Goal: Task Accomplishment & Management: Complete application form

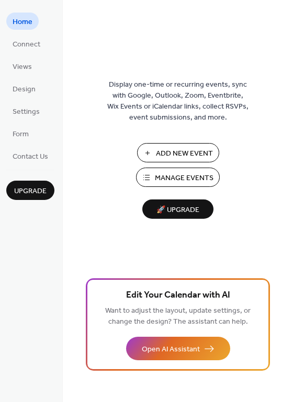
click at [193, 177] on span "Manage Events" at bounding box center [184, 178] width 59 height 11
click at [178, 152] on span "Add New Event" at bounding box center [184, 153] width 57 height 11
click at [148, 153] on button "Add New Event" at bounding box center [178, 152] width 82 height 19
click at [170, 151] on span "Add New Event" at bounding box center [184, 153] width 57 height 11
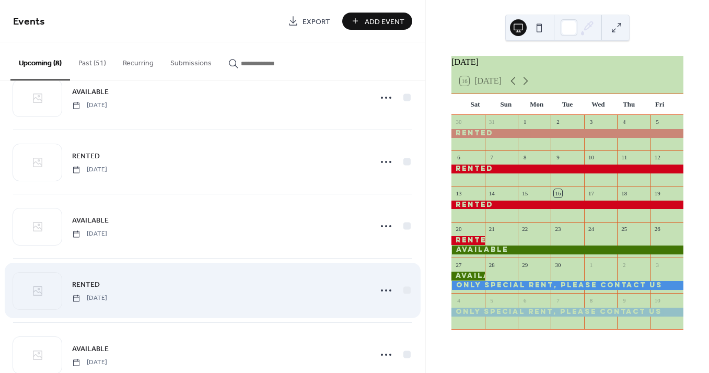
scroll to position [223, 0]
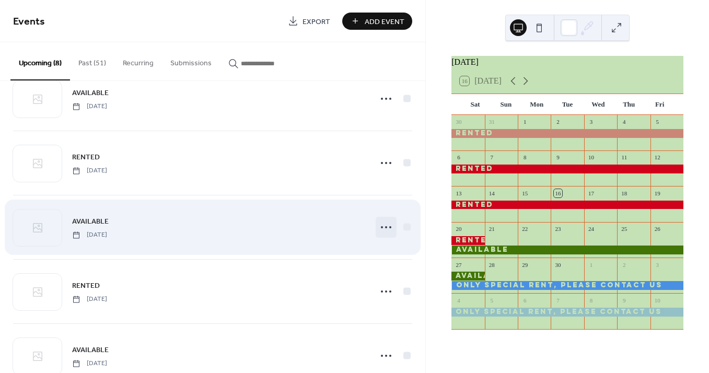
click at [384, 226] on icon at bounding box center [386, 227] width 17 height 17
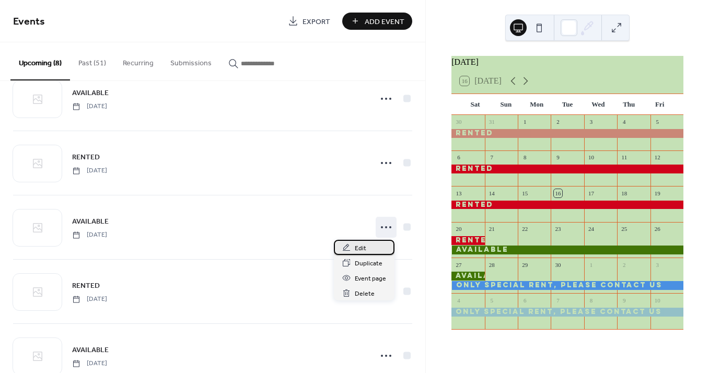
click at [364, 247] on span "Edit" at bounding box center [360, 248] width 11 height 11
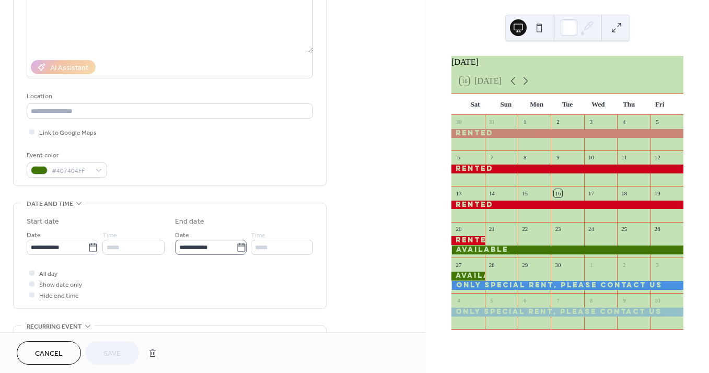
scroll to position [138, 0]
click at [238, 249] on icon at bounding box center [241, 247] width 10 height 10
click at [236, 249] on input "**********" at bounding box center [205, 246] width 61 height 15
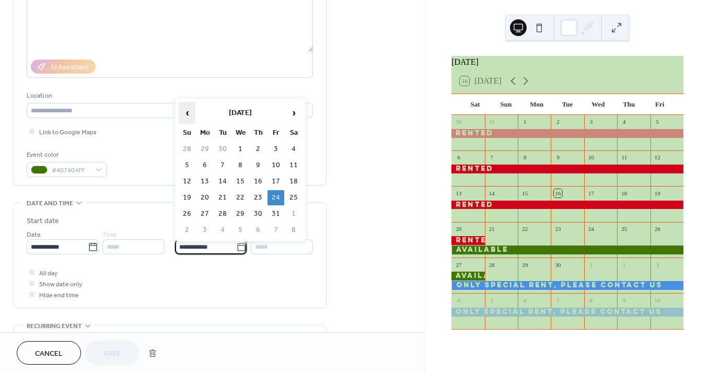
click at [188, 115] on span "‹" at bounding box center [187, 112] width 16 height 21
click at [293, 149] on td "6" at bounding box center [293, 149] width 17 height 15
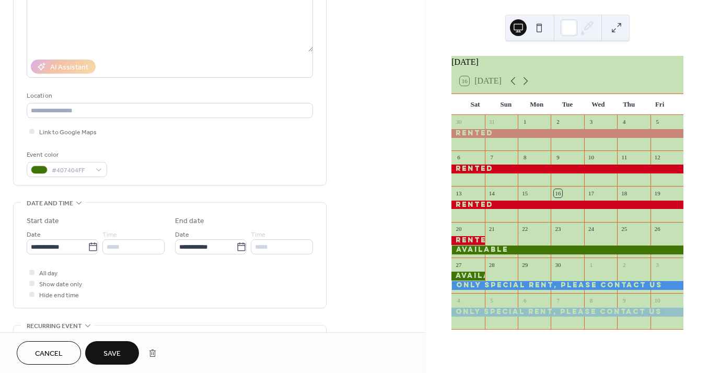
click at [115, 351] on span "Save" at bounding box center [111, 354] width 17 height 11
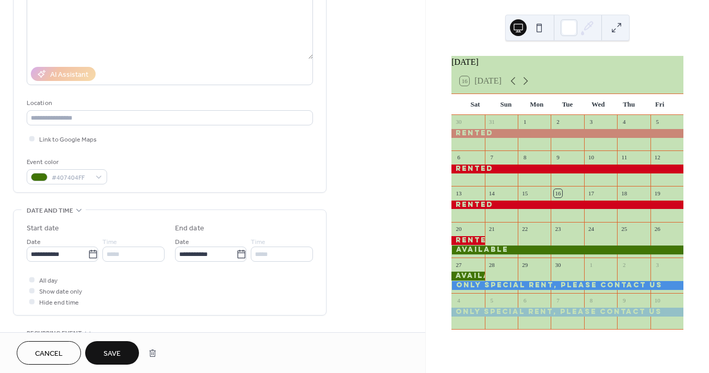
scroll to position [169, 0]
click at [527, 87] on icon at bounding box center [526, 81] width 13 height 13
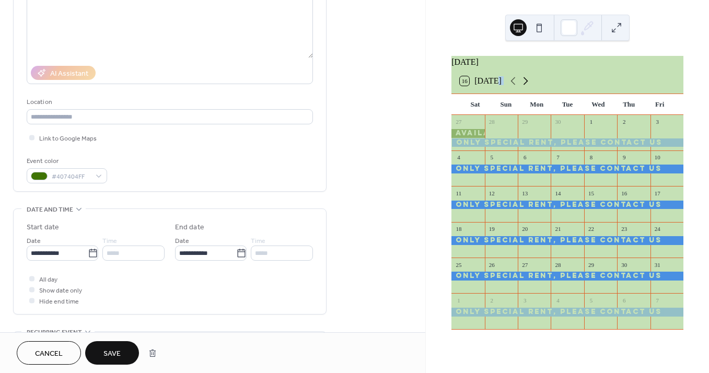
click at [527, 87] on icon at bounding box center [526, 81] width 13 height 13
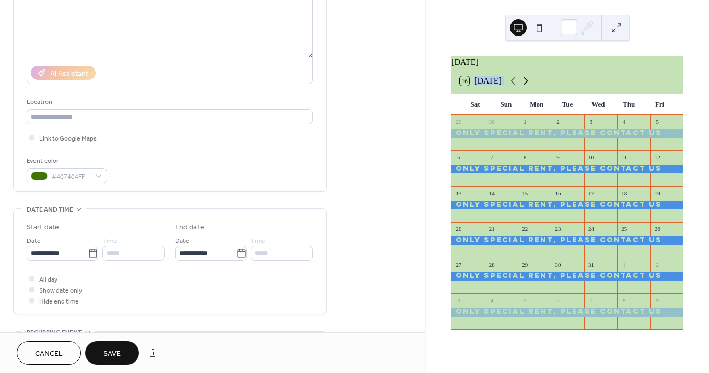
click at [527, 87] on icon at bounding box center [526, 81] width 13 height 13
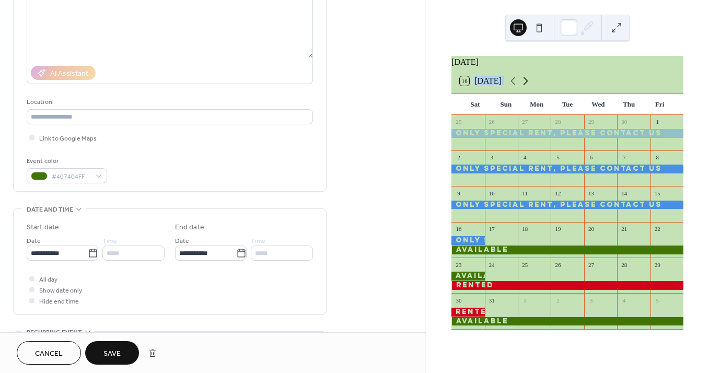
click at [527, 87] on icon at bounding box center [526, 81] width 13 height 13
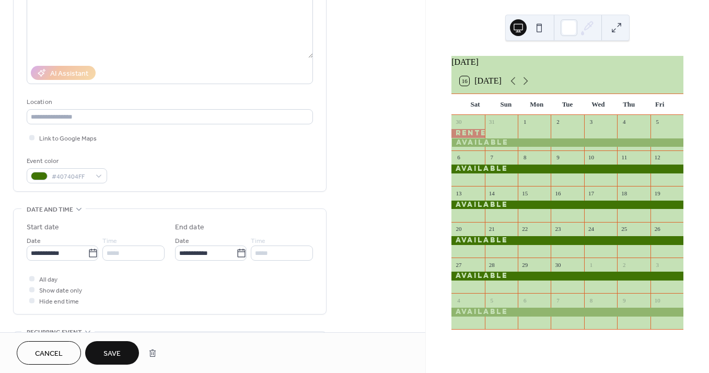
click at [116, 353] on span "Save" at bounding box center [111, 354] width 17 height 11
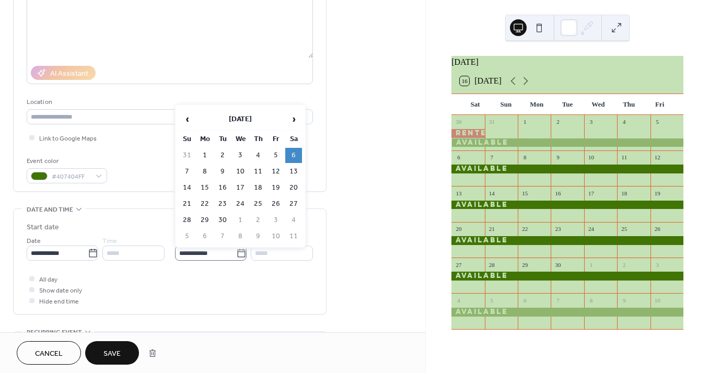
click at [239, 257] on icon at bounding box center [241, 253] width 10 height 10
click at [236, 257] on input "**********" at bounding box center [205, 253] width 61 height 15
click at [278, 155] on td "5" at bounding box center [276, 155] width 17 height 15
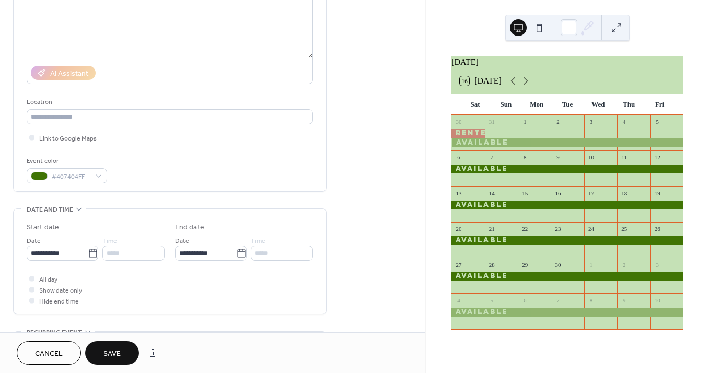
click at [119, 350] on span "Save" at bounding box center [111, 354] width 17 height 11
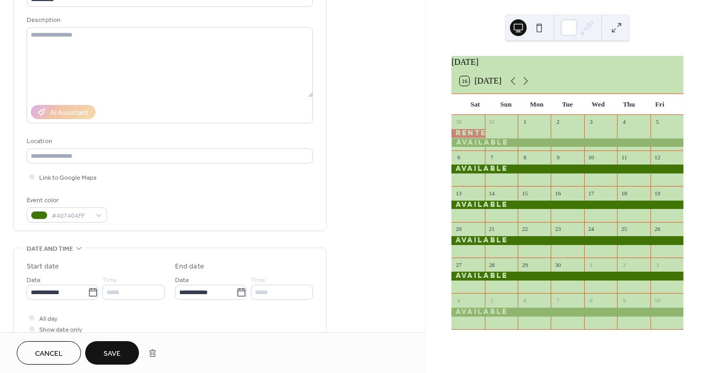
scroll to position [130, 0]
click at [89, 296] on icon at bounding box center [93, 292] width 10 height 10
click at [88, 296] on input "**********" at bounding box center [57, 291] width 61 height 15
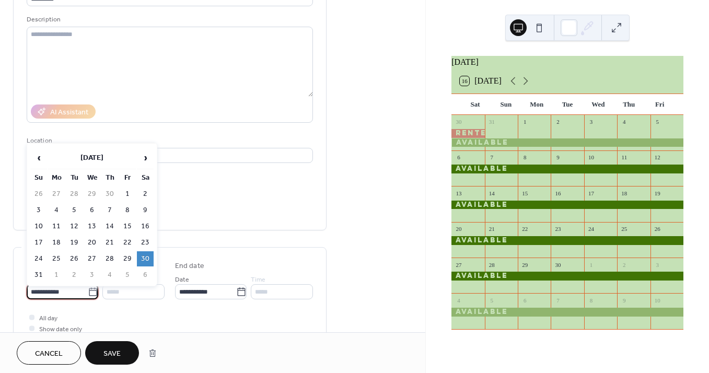
click at [146, 256] on td "30" at bounding box center [145, 258] width 17 height 15
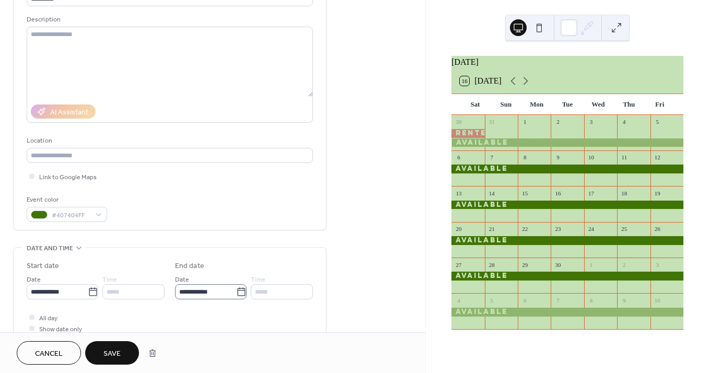
click at [239, 294] on icon at bounding box center [241, 292] width 10 height 10
click at [236, 294] on input "**********" at bounding box center [205, 291] width 61 height 15
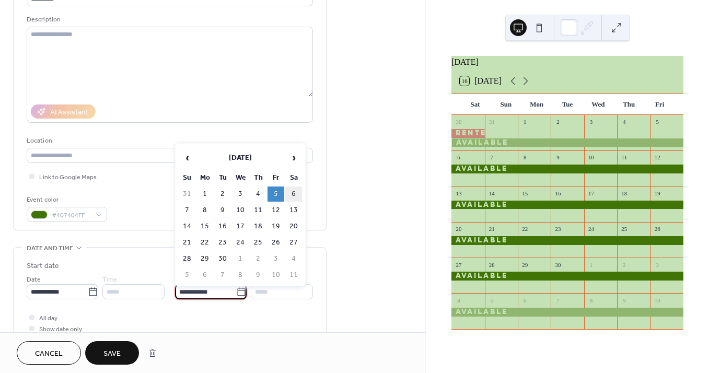
click at [293, 191] on td "6" at bounding box center [293, 194] width 17 height 15
type input "**********"
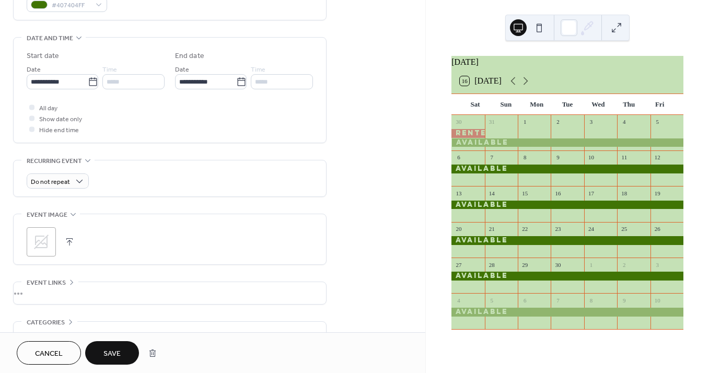
scroll to position [377, 0]
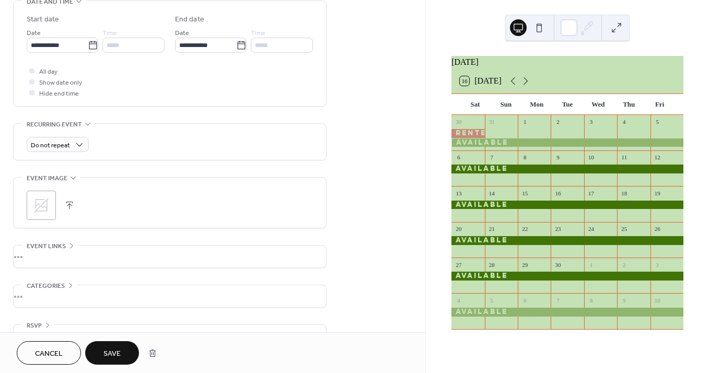
click at [117, 349] on span "Save" at bounding box center [111, 354] width 17 height 11
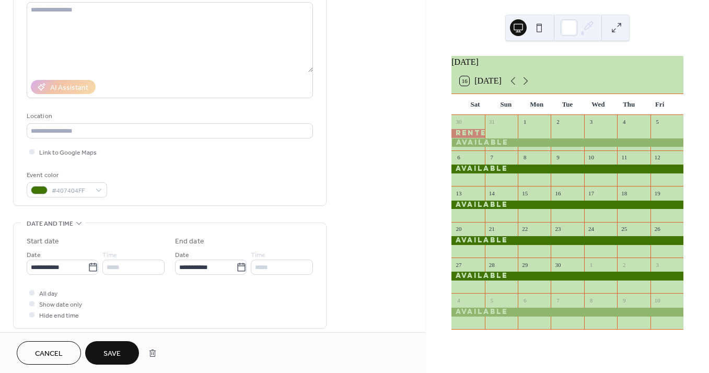
scroll to position [149, 0]
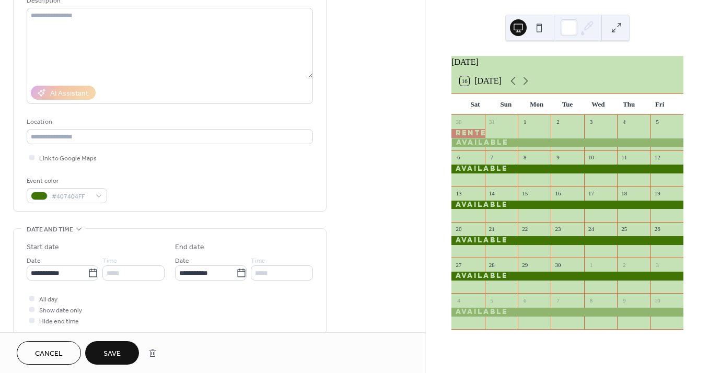
click at [55, 349] on span "Cancel" at bounding box center [49, 354] width 28 height 11
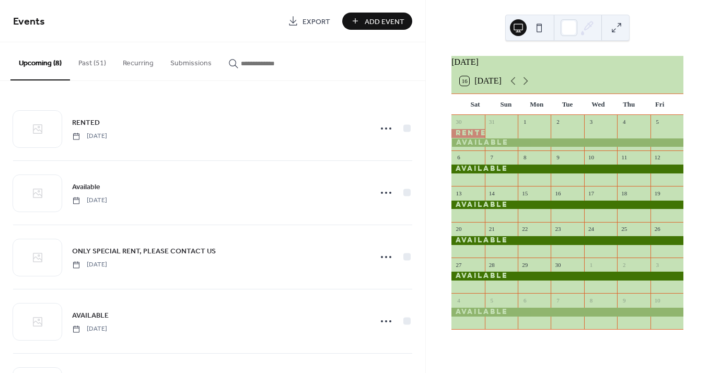
click at [537, 174] on div at bounding box center [568, 169] width 232 height 9
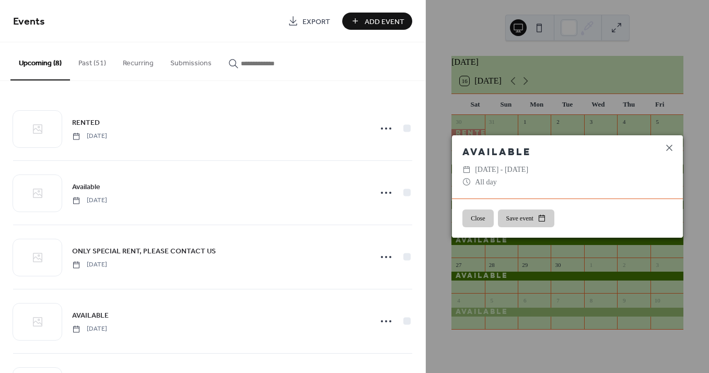
click at [523, 217] on button "Save event" at bounding box center [526, 219] width 56 height 18
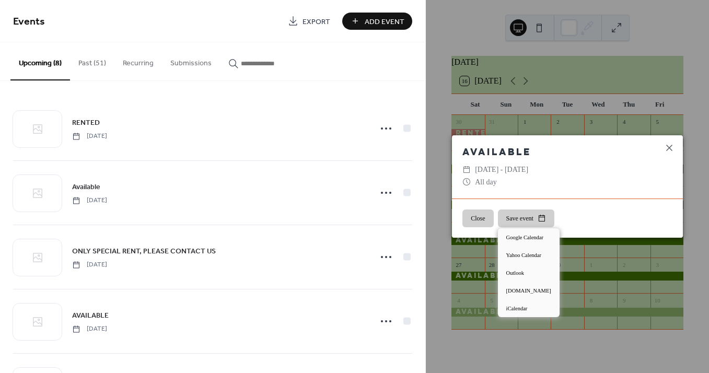
click at [481, 215] on button "Close" at bounding box center [478, 219] width 31 height 18
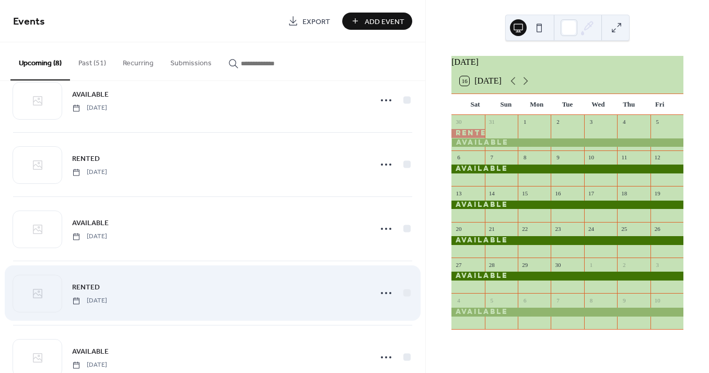
scroll to position [217, 0]
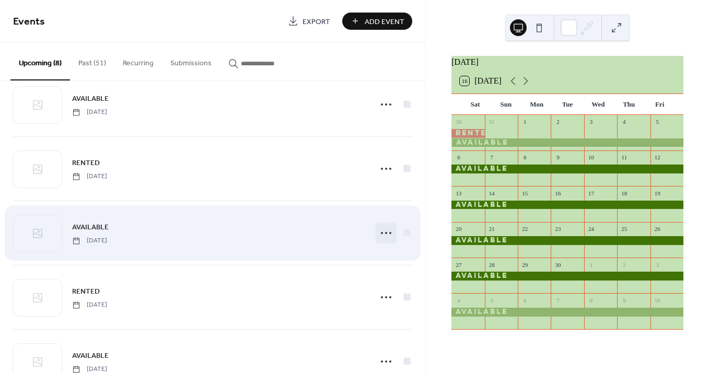
click at [389, 233] on circle at bounding box center [390, 233] width 2 height 2
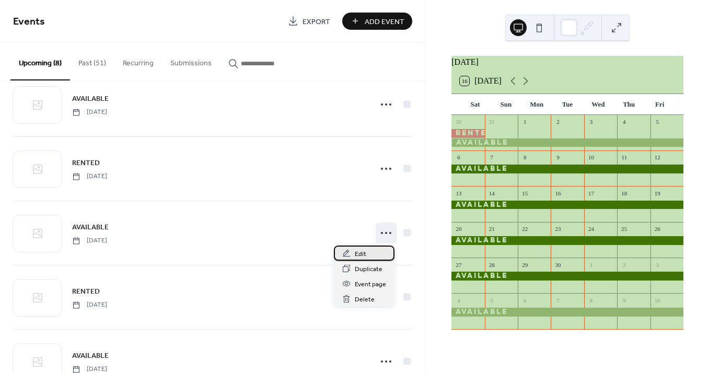
click at [356, 253] on span "Edit" at bounding box center [360, 254] width 11 height 11
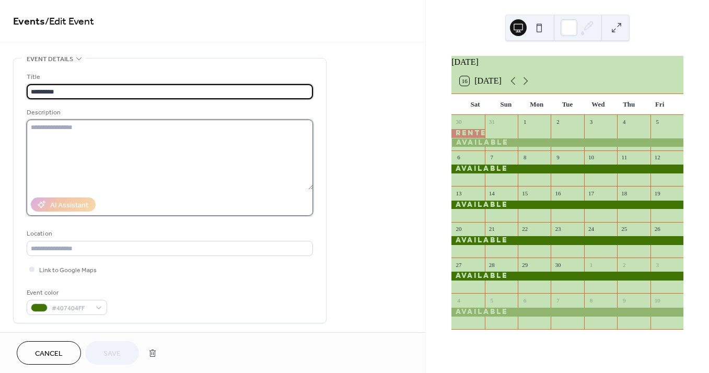
click at [194, 154] on textarea at bounding box center [170, 155] width 286 height 70
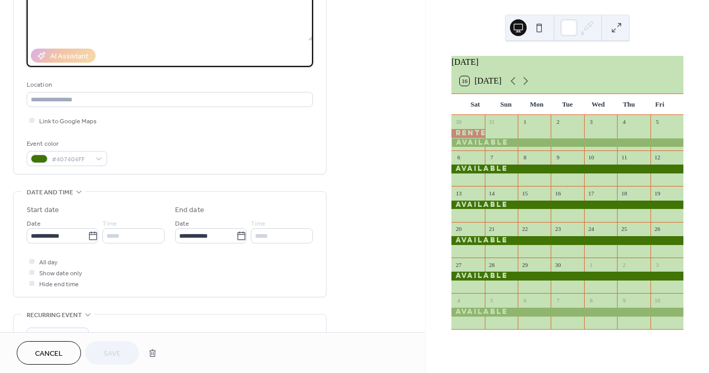
scroll to position [169, 0]
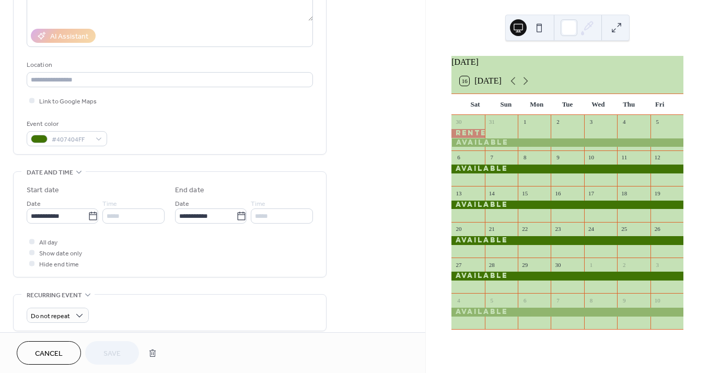
click at [155, 186] on div "**********" at bounding box center [170, 224] width 286 height 105
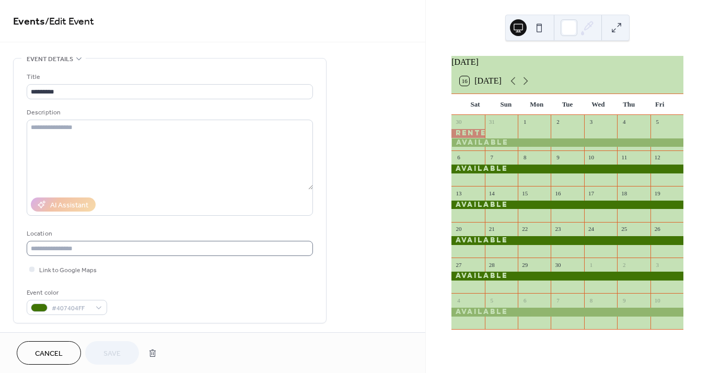
scroll to position [0, 0]
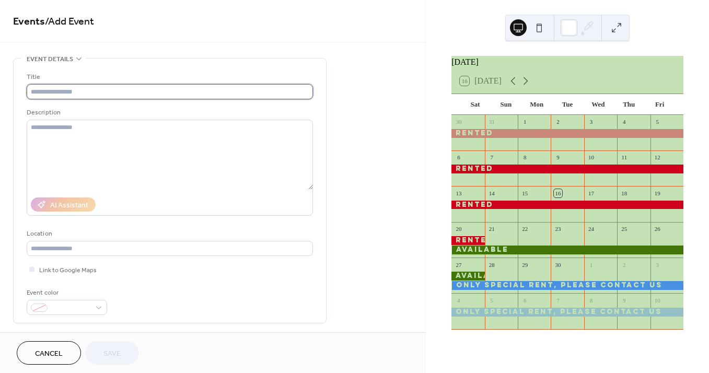
click at [53, 92] on input "text" at bounding box center [170, 91] width 286 height 15
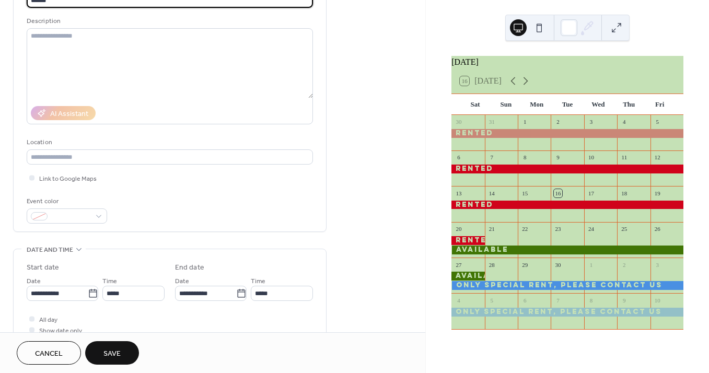
scroll to position [96, 0]
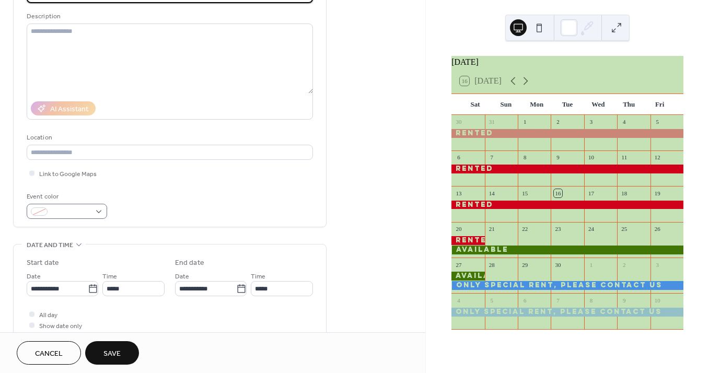
type input "******"
click at [80, 218] on span at bounding box center [71, 212] width 39 height 11
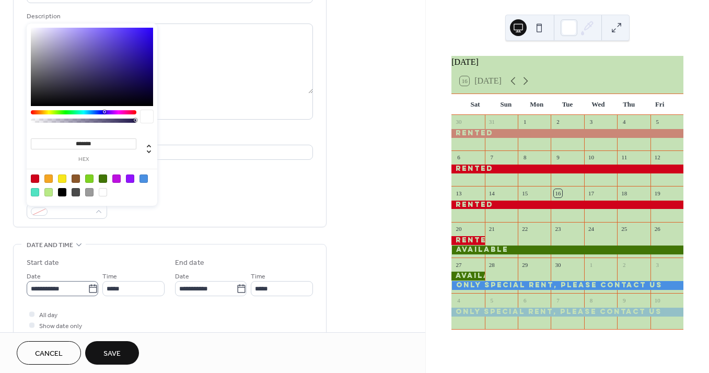
click at [91, 291] on icon at bounding box center [93, 289] width 10 height 10
click at [88, 291] on input "**********" at bounding box center [57, 288] width 61 height 15
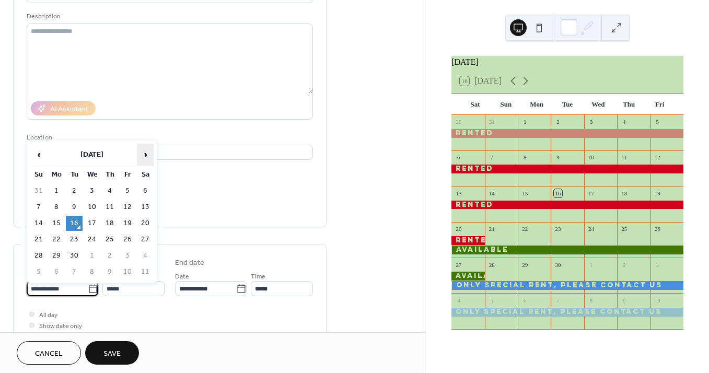
click at [146, 155] on span "›" at bounding box center [145, 154] width 16 height 21
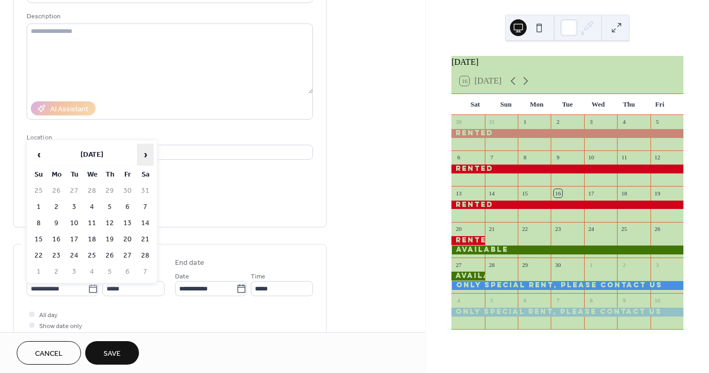
click at [146, 155] on span "›" at bounding box center [145, 154] width 16 height 21
click at [144, 189] on td "6" at bounding box center [145, 190] width 17 height 15
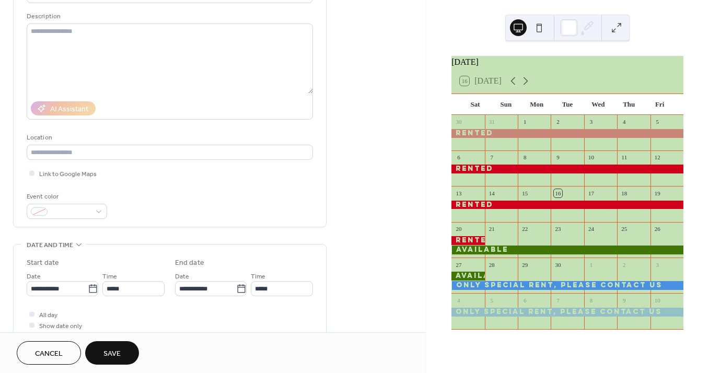
type input "**********"
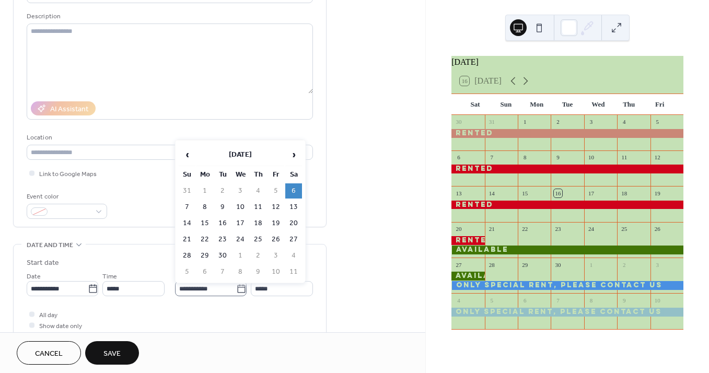
click at [238, 290] on icon at bounding box center [241, 288] width 8 height 8
click at [236, 290] on input "**********" at bounding box center [205, 288] width 61 height 15
click at [294, 221] on td "20" at bounding box center [293, 223] width 17 height 15
type input "**********"
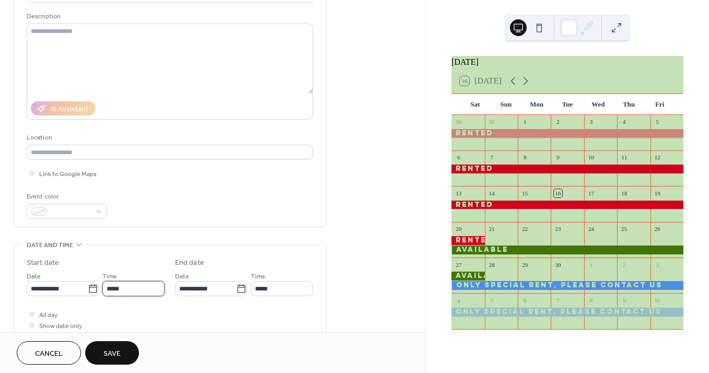
click at [152, 288] on input "*****" at bounding box center [133, 288] width 62 height 15
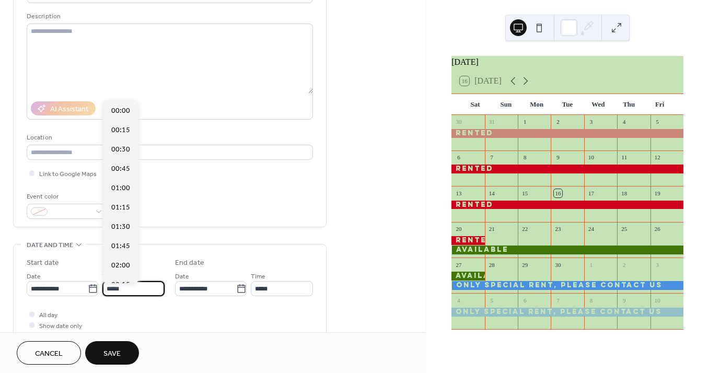
scroll to position [928, 0]
click at [62, 308] on div "**********" at bounding box center [170, 300] width 286 height 84
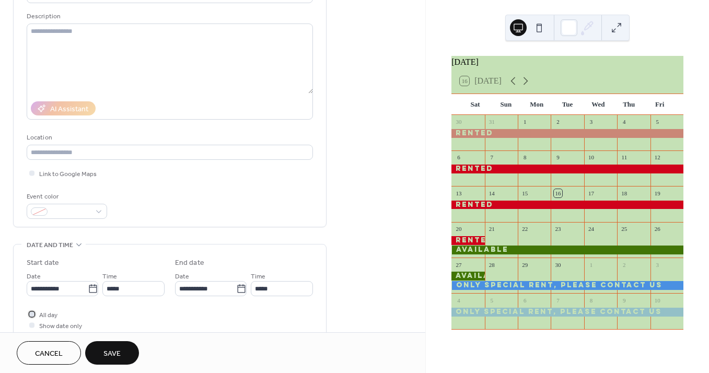
click at [33, 317] on div at bounding box center [31, 314] width 5 height 5
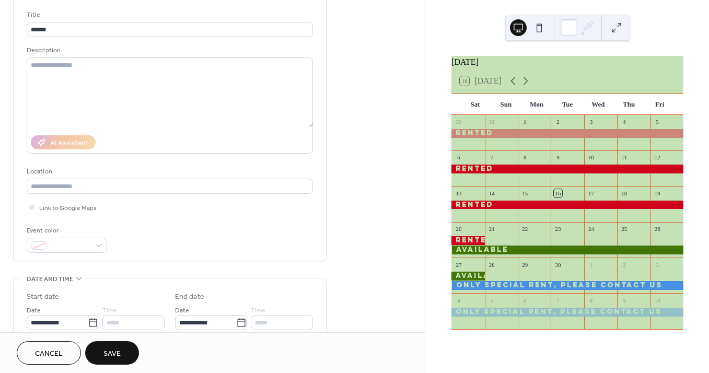
scroll to position [0, 0]
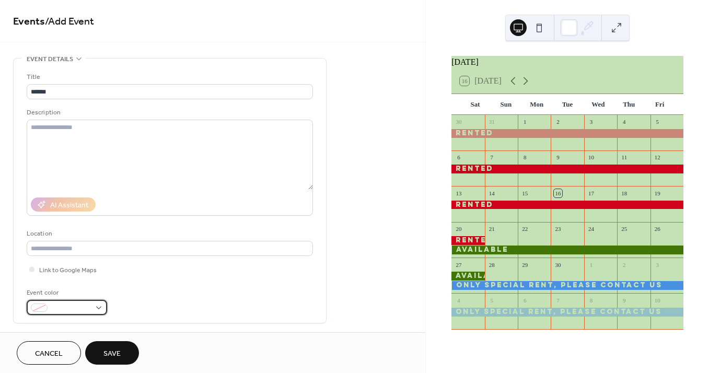
click at [93, 307] on div at bounding box center [67, 307] width 80 height 15
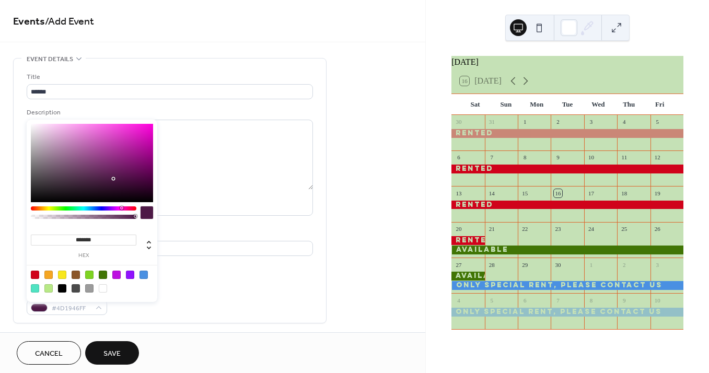
drag, startPoint x: 106, startPoint y: 208, endPoint x: 121, endPoint y: 210, distance: 15.8
click at [121, 210] on div at bounding box center [84, 208] width 106 height 4
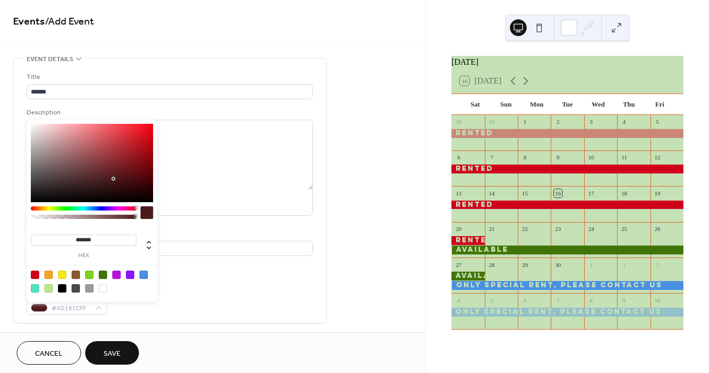
drag, startPoint x: 122, startPoint y: 209, endPoint x: 135, endPoint y: 209, distance: 13.6
click at [135, 209] on div at bounding box center [135, 207] width 3 height 3
click at [37, 274] on div at bounding box center [35, 275] width 8 height 8
type input "*******"
click at [119, 353] on span "Save" at bounding box center [111, 354] width 17 height 11
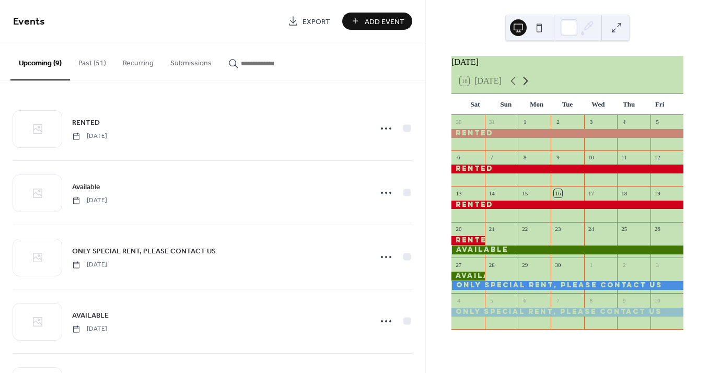
click at [528, 86] on icon at bounding box center [526, 81] width 13 height 13
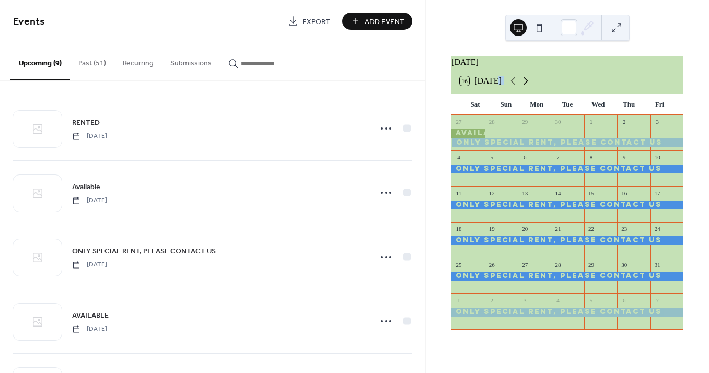
click at [528, 86] on icon at bounding box center [526, 81] width 13 height 13
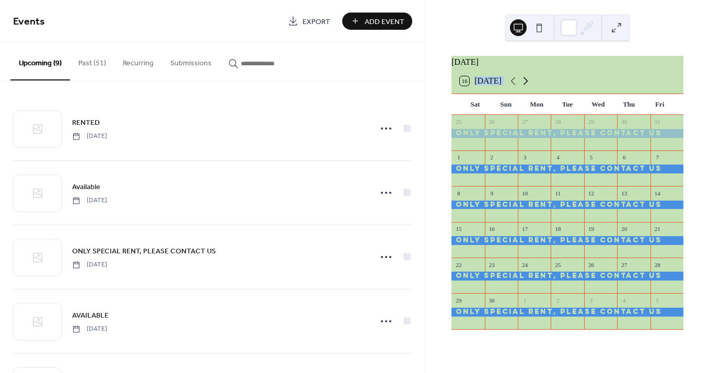
click at [528, 86] on icon at bounding box center [526, 81] width 13 height 13
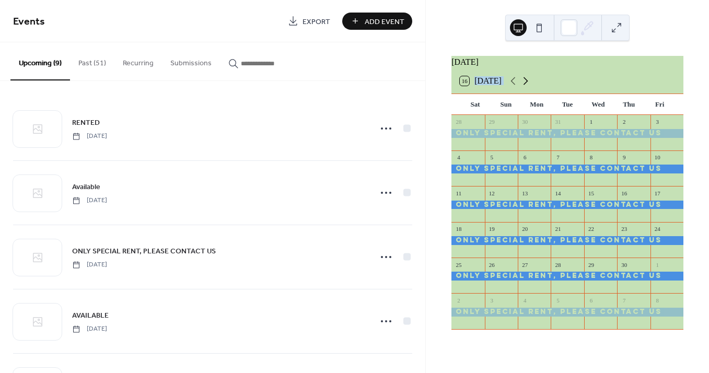
click at [528, 86] on icon at bounding box center [526, 81] width 13 height 13
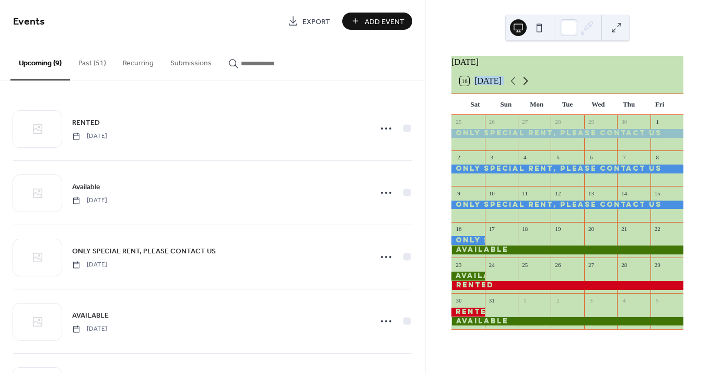
click at [528, 86] on icon at bounding box center [526, 81] width 13 height 13
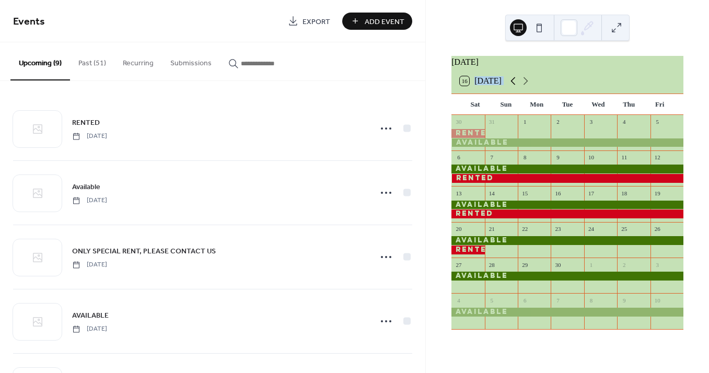
click at [515, 86] on icon at bounding box center [513, 81] width 13 height 13
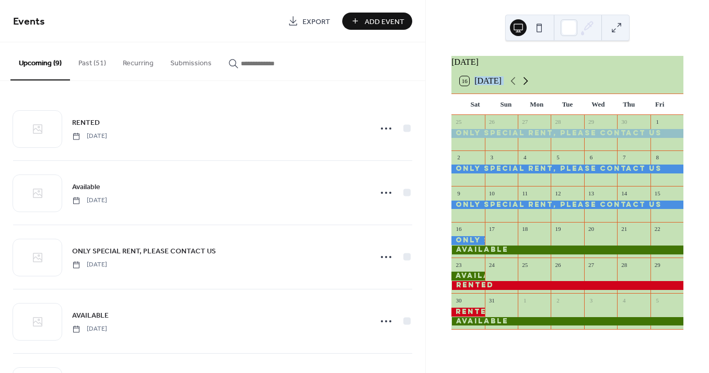
click at [526, 87] on icon at bounding box center [526, 81] width 13 height 13
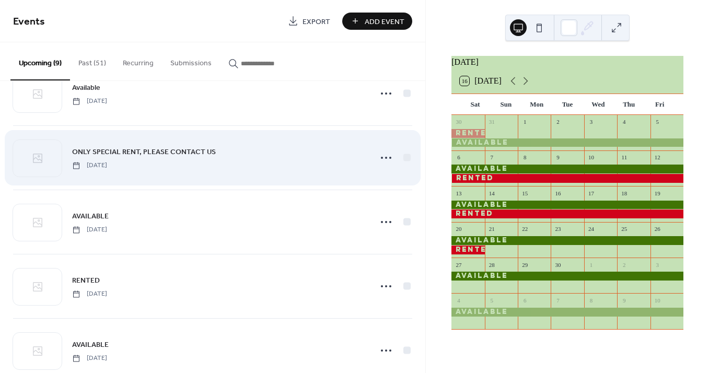
scroll to position [101, 0]
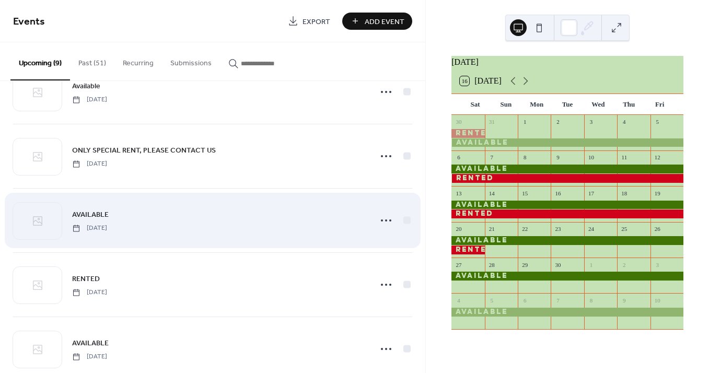
click at [199, 214] on div "AVAILABLE Saturday, May 16, 2026" at bounding box center [218, 221] width 293 height 24
click at [382, 218] on icon at bounding box center [386, 220] width 17 height 17
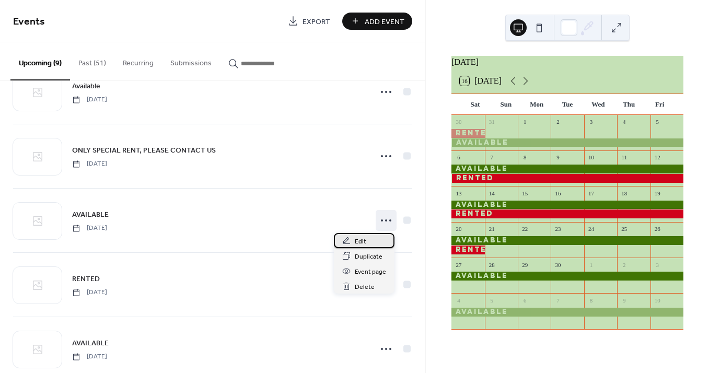
click at [371, 240] on div "Edit" at bounding box center [364, 240] width 61 height 15
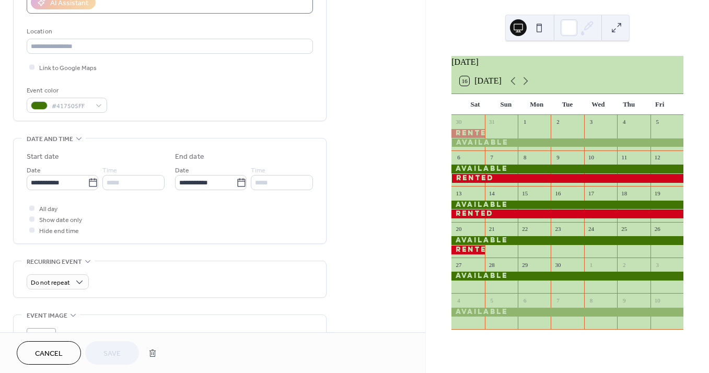
scroll to position [201, 0]
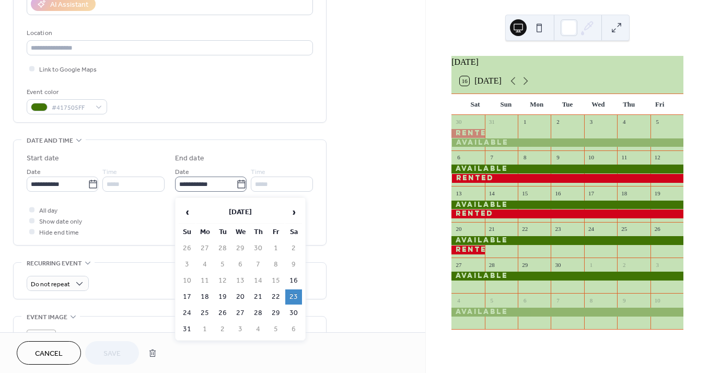
click at [238, 187] on icon at bounding box center [241, 184] width 10 height 10
click at [236, 187] on input "**********" at bounding box center [205, 184] width 61 height 15
click at [294, 213] on span "›" at bounding box center [294, 212] width 16 height 21
click at [293, 245] on td "6" at bounding box center [293, 248] width 17 height 15
type input "**********"
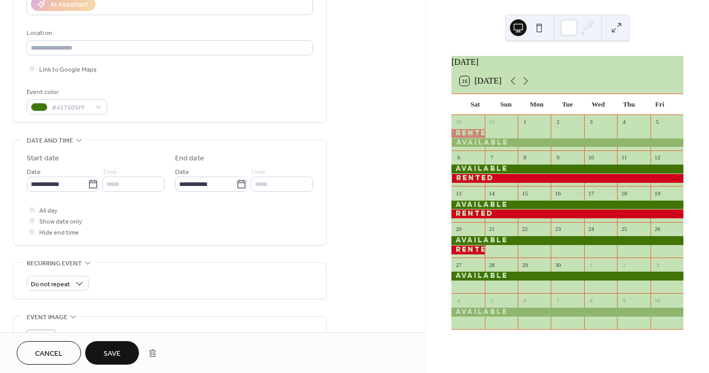
click at [117, 350] on span "Save" at bounding box center [111, 354] width 17 height 11
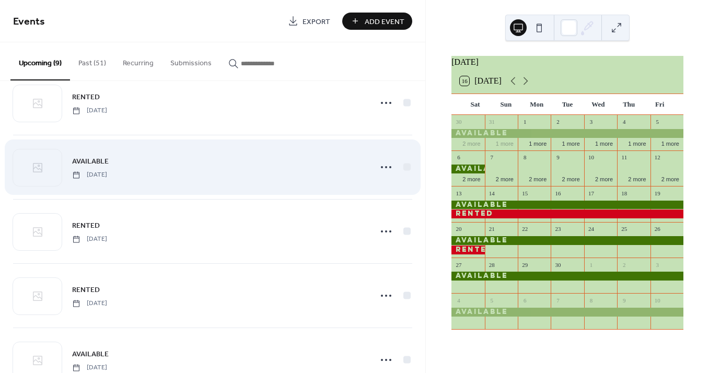
scroll to position [317, 0]
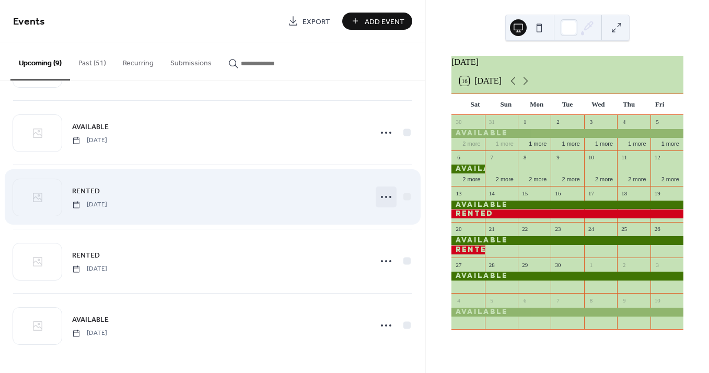
click at [384, 196] on icon at bounding box center [386, 197] width 17 height 17
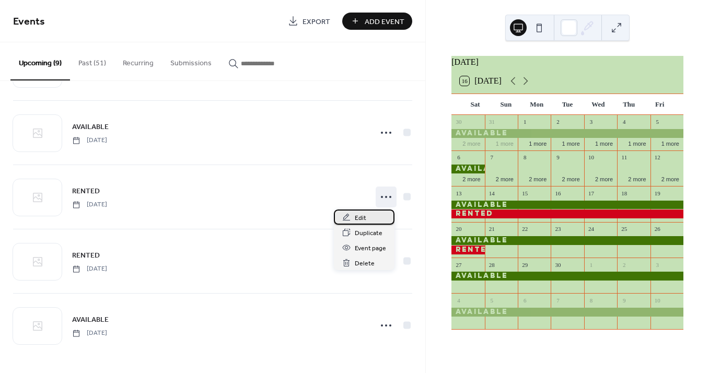
click at [369, 216] on div "Edit" at bounding box center [364, 217] width 61 height 15
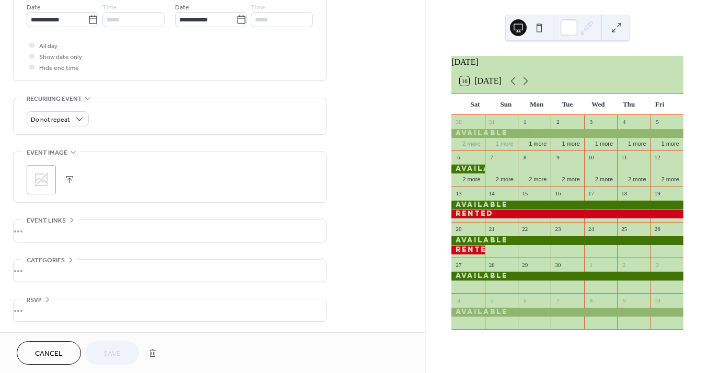
scroll to position [368, 0]
click at [412, 163] on div "**********" at bounding box center [212, 13] width 425 height 640
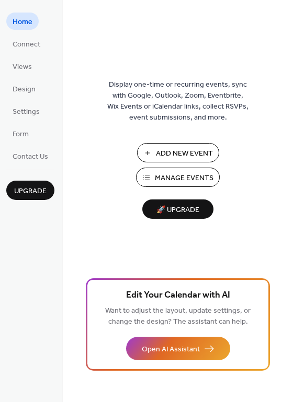
click at [171, 177] on span "Manage Events" at bounding box center [184, 178] width 59 height 11
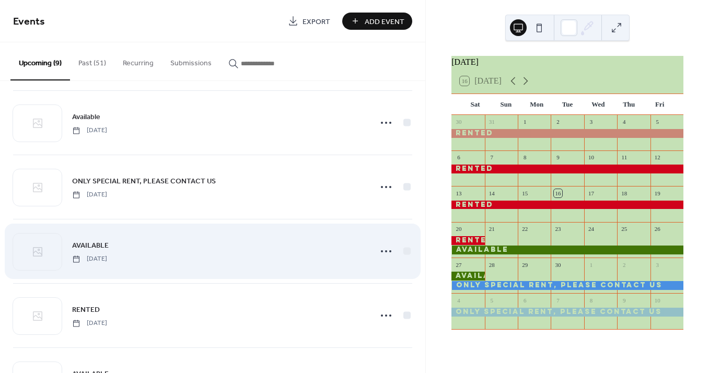
scroll to position [71, 0]
click at [214, 253] on div "AVAILABLE [DATE]" at bounding box center [218, 250] width 293 height 24
click at [100, 248] on span "AVAILABLE" at bounding box center [90, 244] width 37 height 11
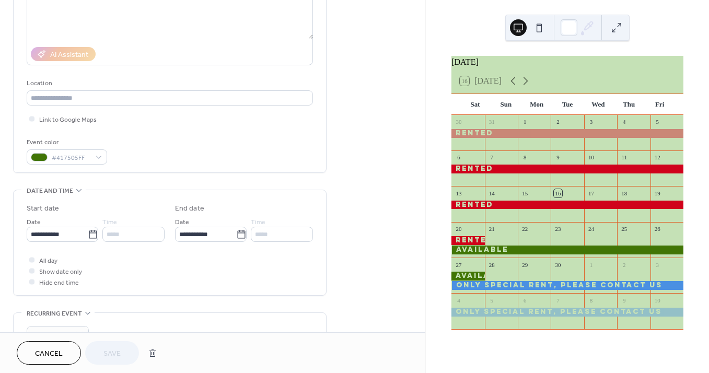
scroll to position [155, 0]
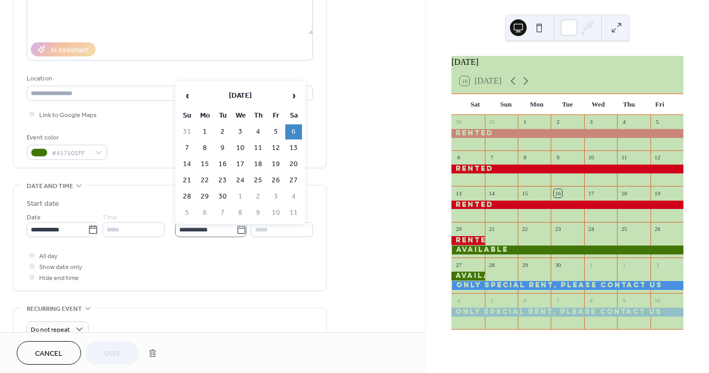
click at [237, 230] on icon at bounding box center [241, 230] width 10 height 10
click at [236, 230] on input "**********" at bounding box center [205, 229] width 61 height 15
click at [187, 97] on span "‹" at bounding box center [187, 95] width 16 height 21
click at [296, 179] on td "23" at bounding box center [293, 180] width 17 height 15
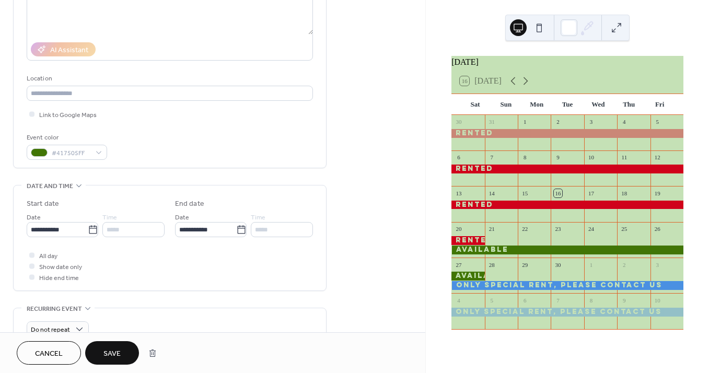
type input "**********"
click at [114, 350] on span "Save" at bounding box center [111, 354] width 17 height 11
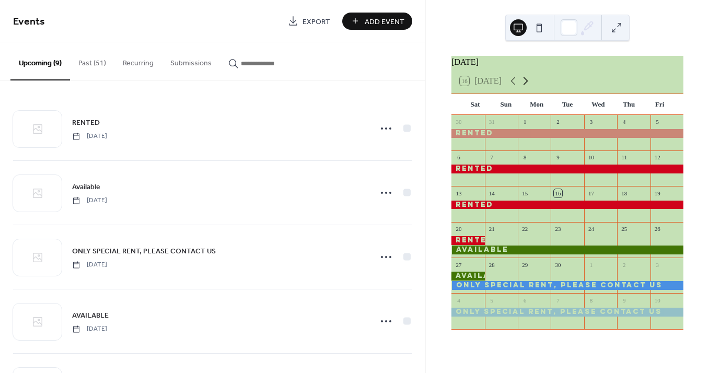
click at [528, 85] on icon at bounding box center [526, 81] width 13 height 13
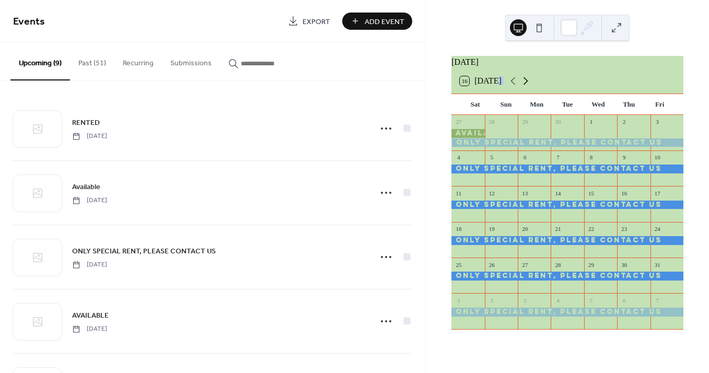
click at [528, 85] on icon at bounding box center [526, 81] width 13 height 13
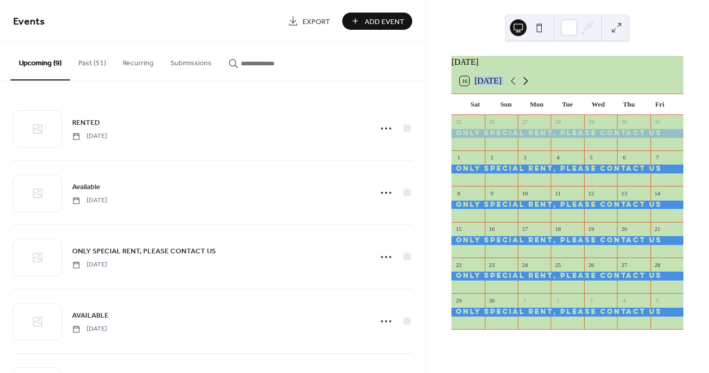
click at [528, 85] on icon at bounding box center [526, 81] width 13 height 13
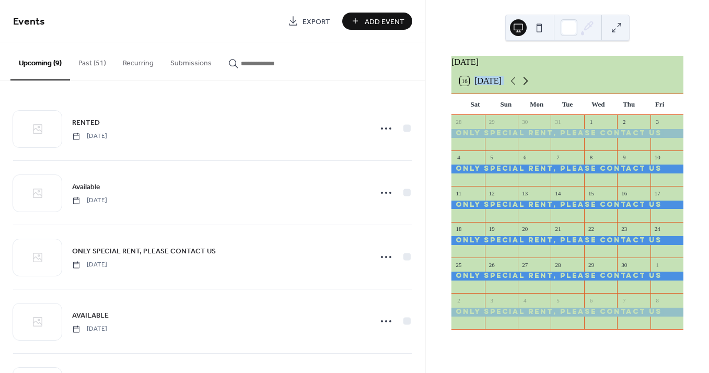
click at [528, 85] on icon at bounding box center [526, 81] width 13 height 13
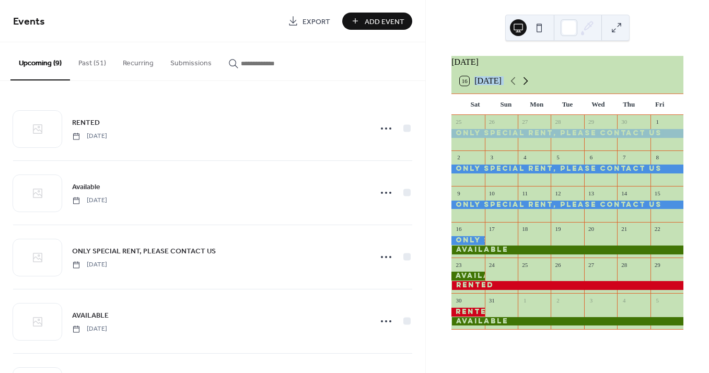
click at [528, 85] on icon at bounding box center [526, 81] width 13 height 13
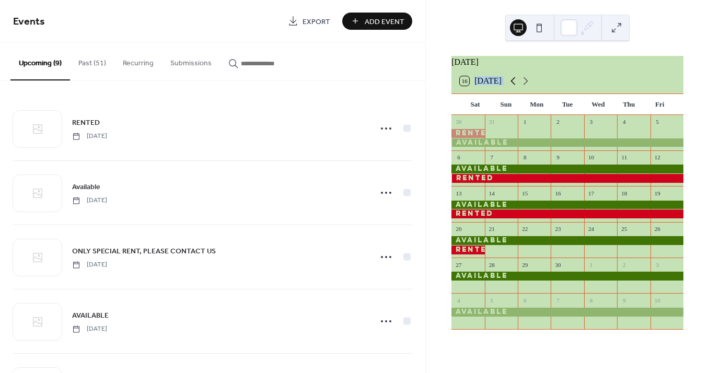
click at [512, 87] on icon at bounding box center [513, 81] width 13 height 13
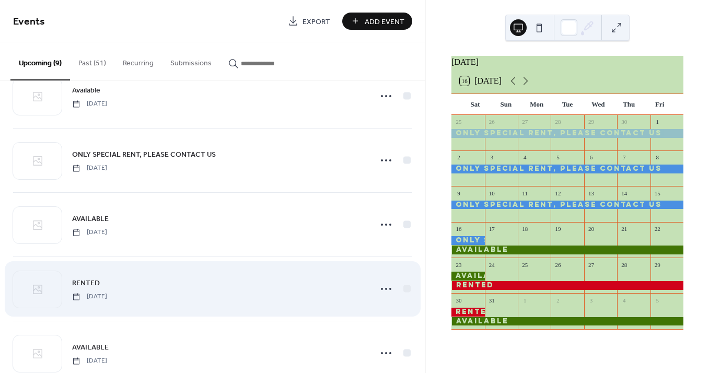
scroll to position [109, 0]
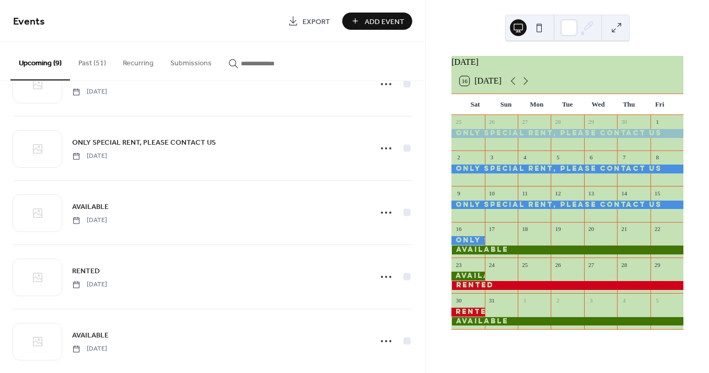
click at [518, 255] on div at bounding box center [568, 250] width 232 height 9
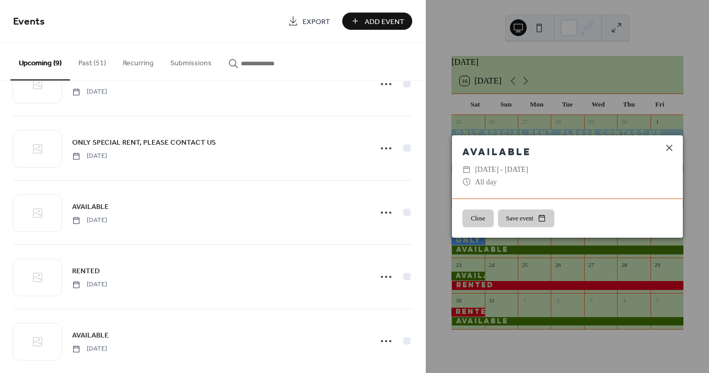
click at [673, 148] on icon at bounding box center [669, 148] width 13 height 13
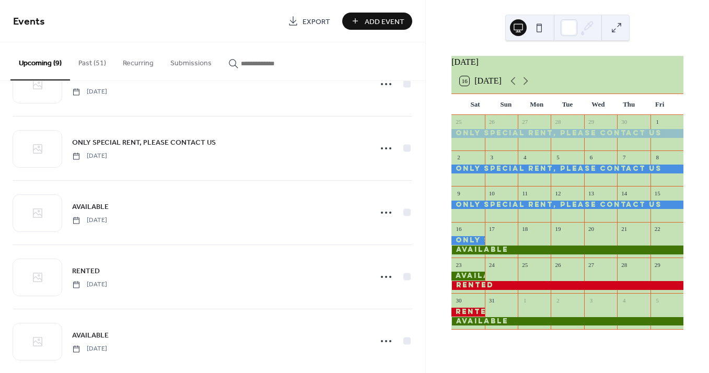
click at [538, 326] on div at bounding box center [568, 321] width 232 height 9
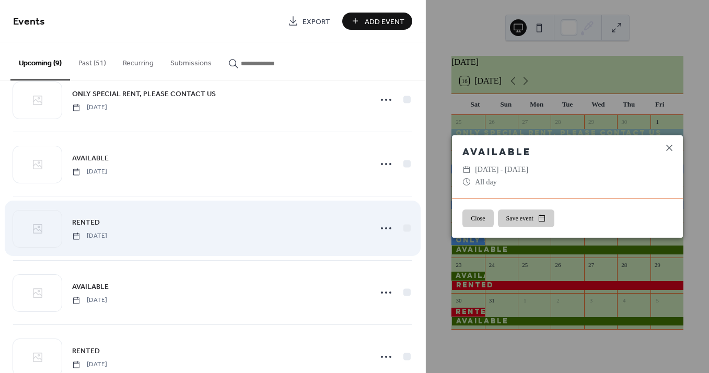
scroll to position [173, 0]
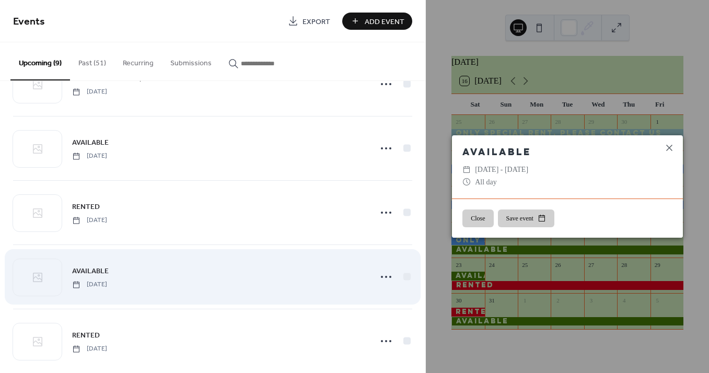
click at [253, 270] on div "AVAILABLE Saturday, May 30, 2026" at bounding box center [218, 277] width 293 height 24
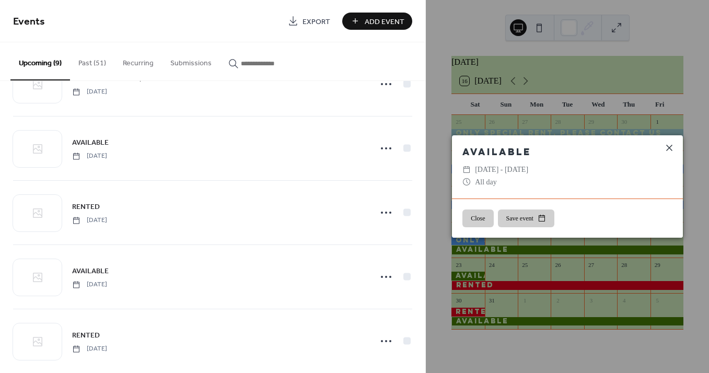
click at [669, 146] on icon at bounding box center [669, 148] width 13 height 13
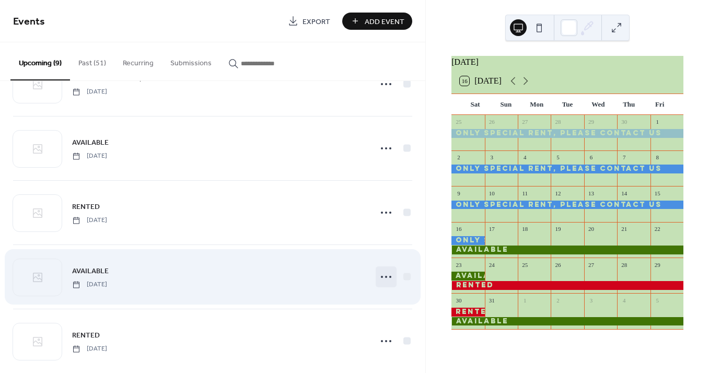
click at [385, 277] on circle at bounding box center [386, 277] width 2 height 2
click at [167, 277] on div "AVAILABLE Saturday, May 30, 2026" at bounding box center [218, 277] width 293 height 24
click at [385, 276] on icon at bounding box center [386, 277] width 17 height 17
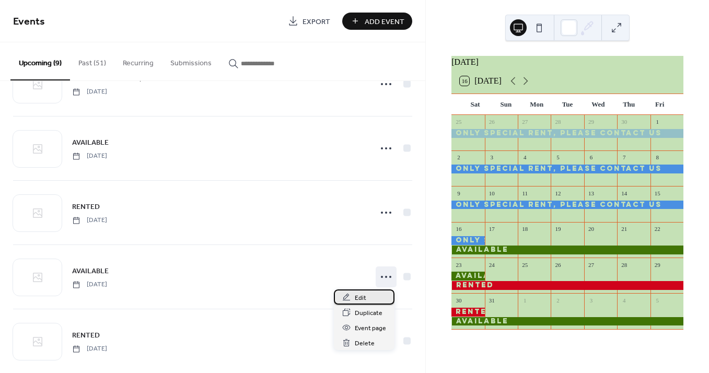
click at [372, 293] on div "Edit" at bounding box center [364, 297] width 61 height 15
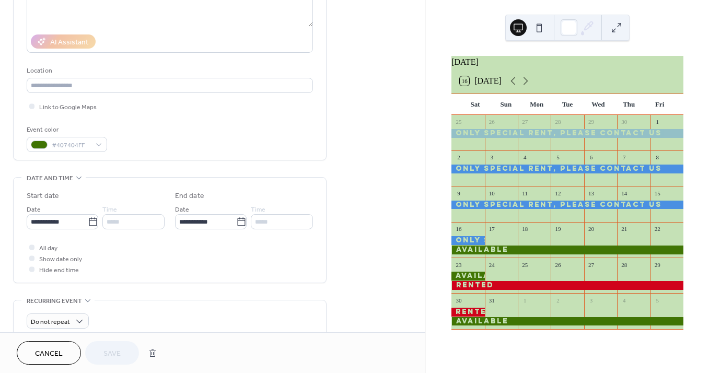
scroll to position [233, 0]
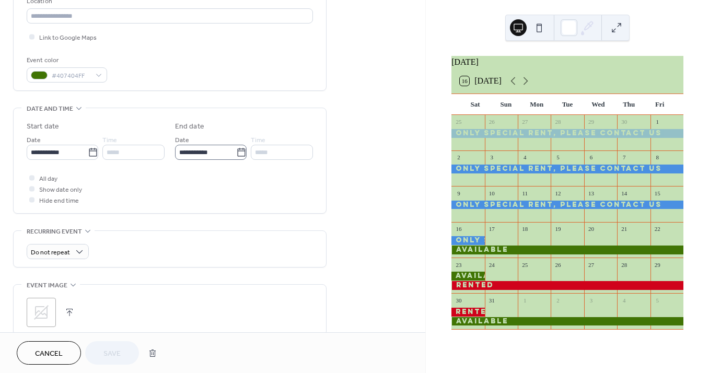
click at [239, 154] on icon at bounding box center [241, 152] width 8 height 8
click at [236, 154] on input "**********" at bounding box center [205, 152] width 61 height 15
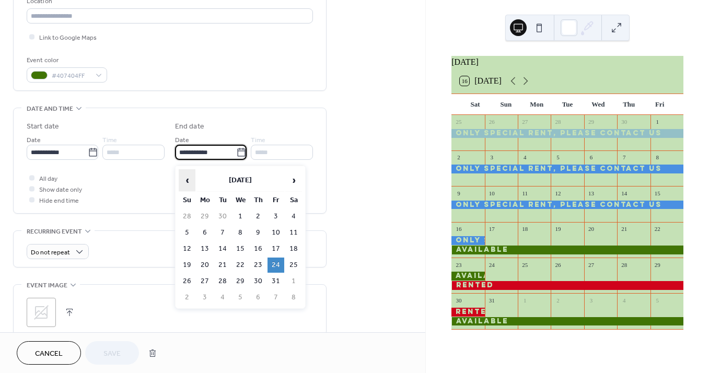
click at [185, 179] on span "‹" at bounding box center [187, 180] width 16 height 21
click at [293, 216] on td "6" at bounding box center [293, 216] width 17 height 15
type input "**********"
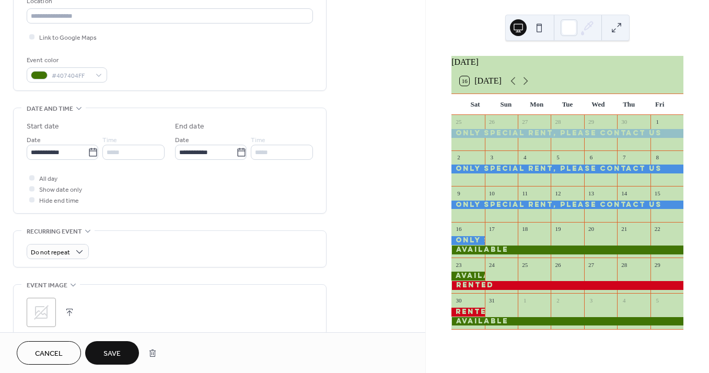
click at [120, 351] on span "Save" at bounding box center [111, 354] width 17 height 11
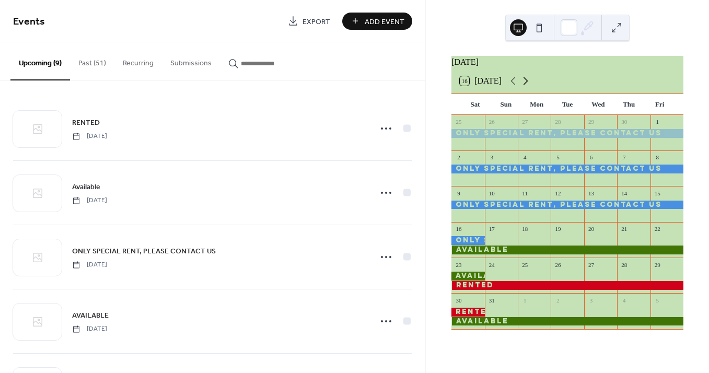
click at [527, 85] on icon at bounding box center [526, 81] width 5 height 8
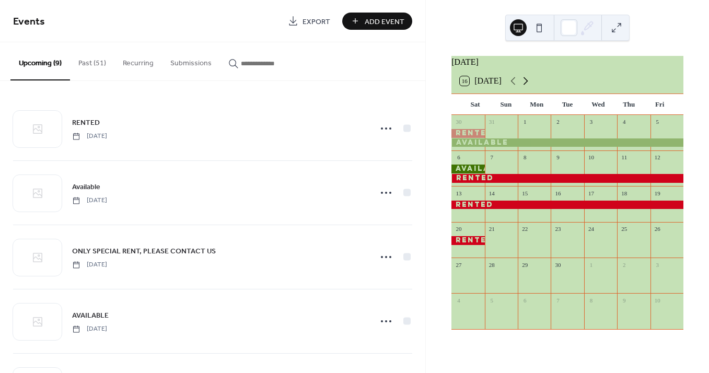
click at [527, 85] on icon at bounding box center [526, 81] width 5 height 8
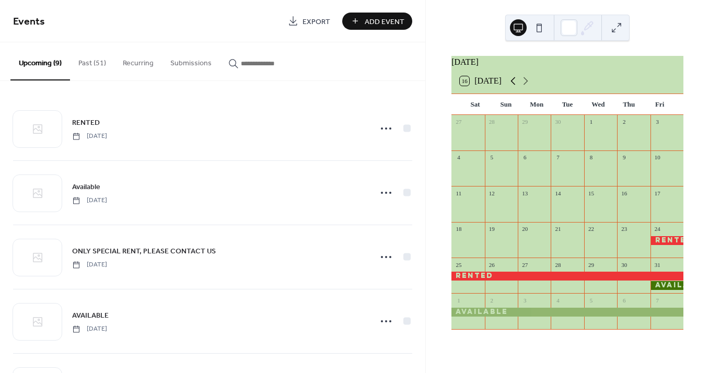
click at [516, 86] on icon at bounding box center [513, 81] width 13 height 13
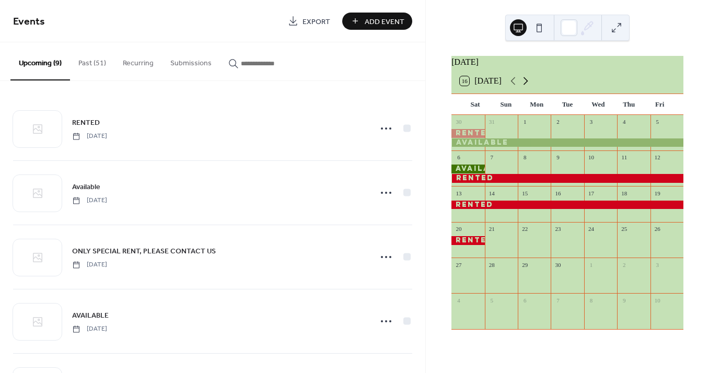
click at [527, 84] on icon at bounding box center [526, 81] width 13 height 13
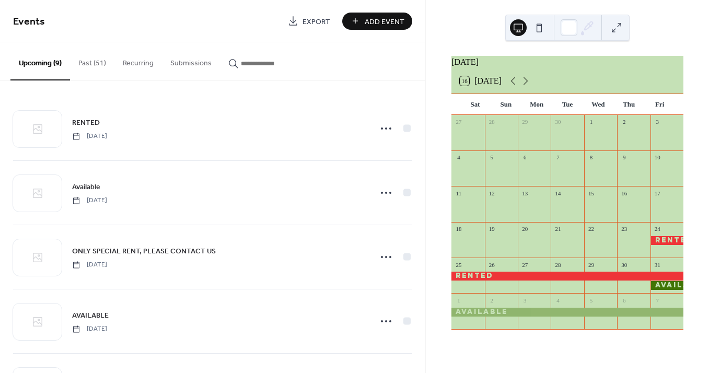
click at [392, 21] on span "Add Event" at bounding box center [385, 21] width 40 height 11
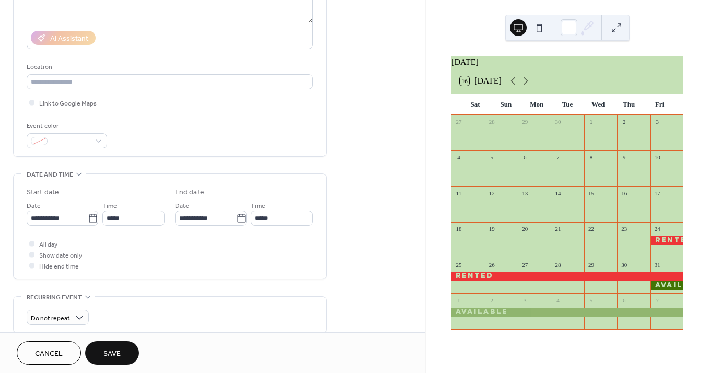
scroll to position [169, 0]
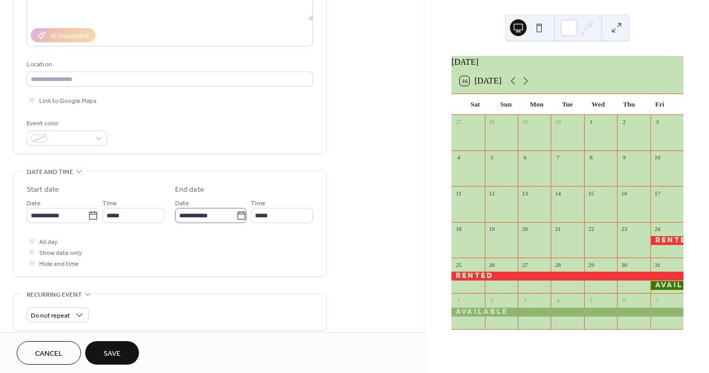
type input "*********"
click at [240, 217] on icon at bounding box center [241, 216] width 10 height 10
click at [236, 217] on input "**********" at bounding box center [205, 215] width 61 height 15
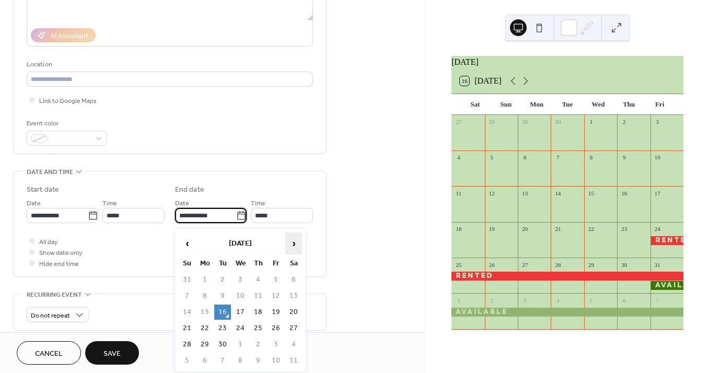
click at [293, 241] on span "›" at bounding box center [294, 243] width 16 height 21
click at [293, 242] on span "›" at bounding box center [294, 243] width 16 height 21
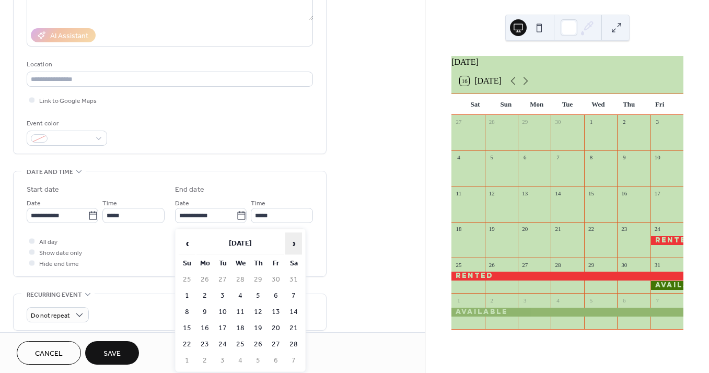
click at [293, 242] on span "›" at bounding box center [294, 243] width 16 height 21
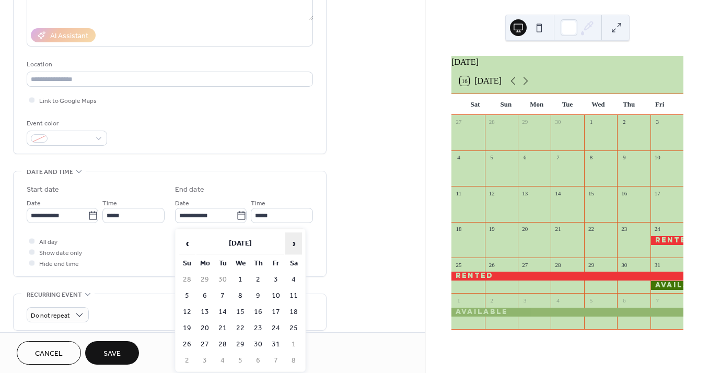
click at [293, 242] on span "›" at bounding box center [294, 243] width 16 height 21
click at [189, 244] on span "‹" at bounding box center [187, 243] width 16 height 21
click at [280, 326] on td "24" at bounding box center [276, 328] width 17 height 15
type input "**********"
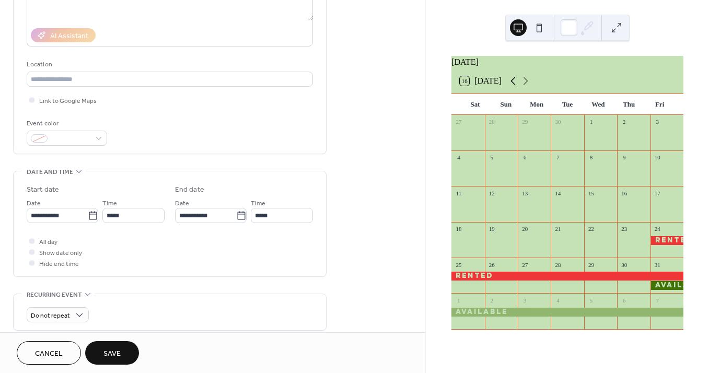
click at [514, 85] on icon at bounding box center [513, 81] width 5 height 8
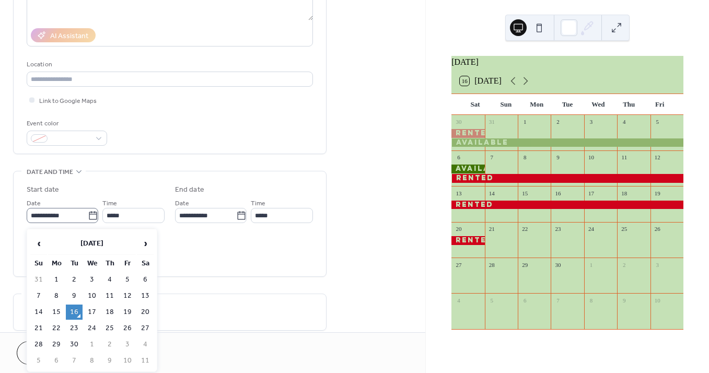
click at [92, 214] on icon at bounding box center [93, 216] width 10 height 10
click at [88, 214] on input "**********" at bounding box center [57, 215] width 61 height 15
click at [41, 244] on span "‹" at bounding box center [39, 243] width 16 height 21
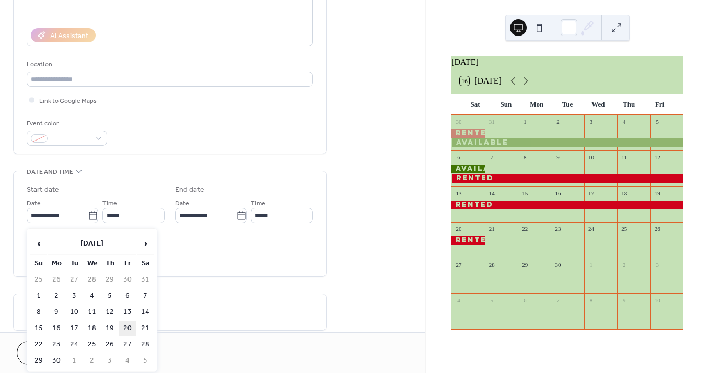
click at [127, 329] on td "20" at bounding box center [127, 328] width 17 height 15
type input "**********"
click at [89, 217] on icon at bounding box center [93, 215] width 8 height 8
click at [88, 217] on input "**********" at bounding box center [57, 215] width 61 height 15
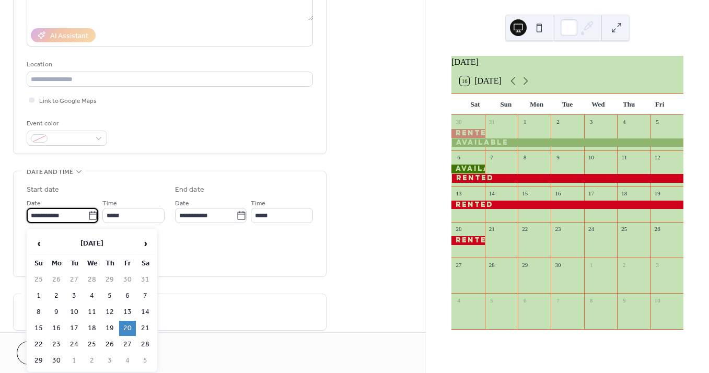
click at [191, 236] on div "**********" at bounding box center [170, 226] width 286 height 84
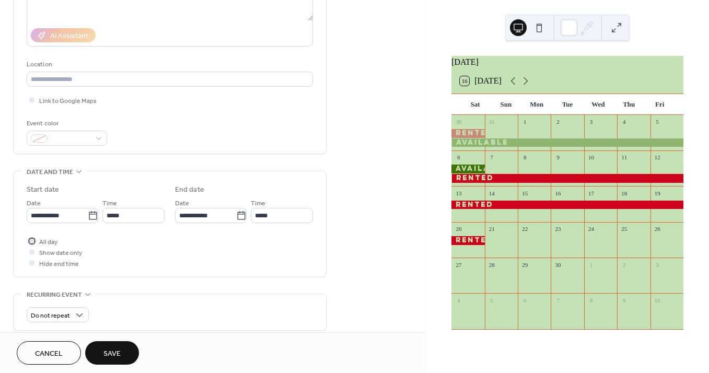
click at [31, 243] on div at bounding box center [31, 240] width 5 height 5
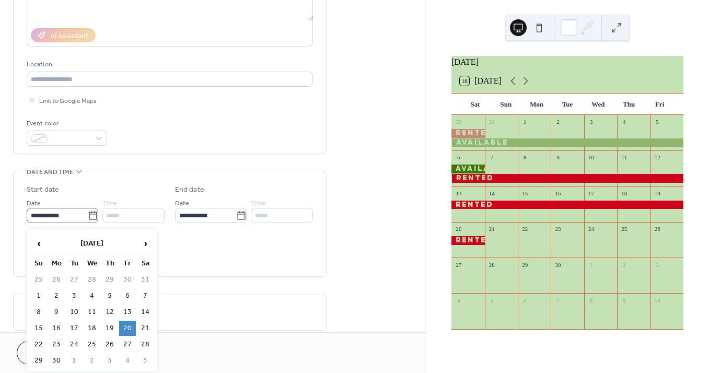
click at [93, 215] on icon at bounding box center [93, 215] width 8 height 8
click at [88, 215] on input "**********" at bounding box center [57, 215] width 61 height 15
click at [144, 243] on span "›" at bounding box center [145, 243] width 16 height 21
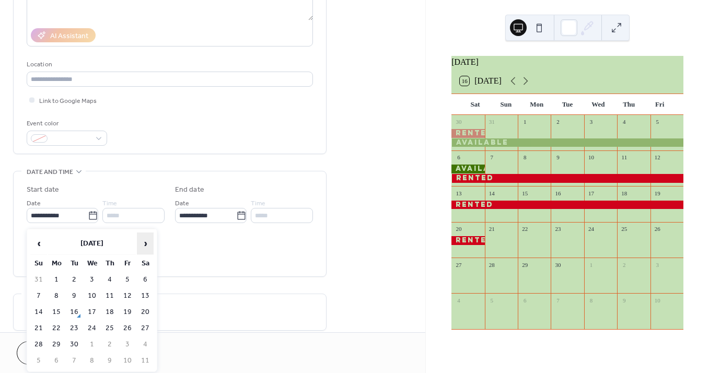
click at [144, 243] on span "›" at bounding box center [145, 243] width 16 height 21
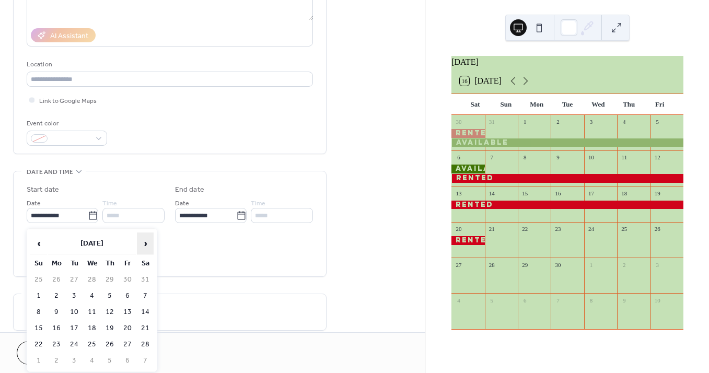
click at [144, 243] on span "›" at bounding box center [145, 243] width 16 height 21
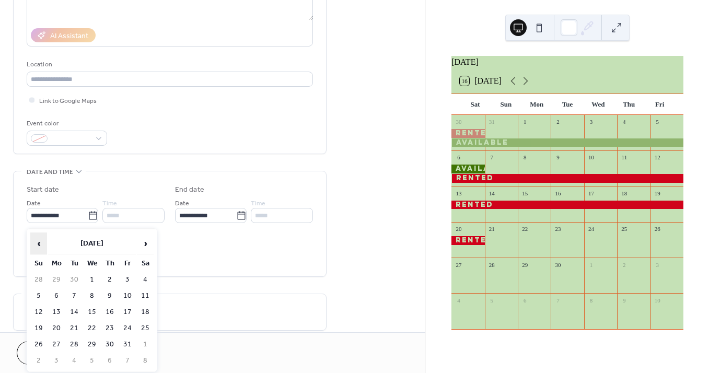
click at [38, 242] on span "‹" at bounding box center [39, 243] width 16 height 21
click at [146, 309] on td "20" at bounding box center [145, 312] width 17 height 15
type input "**********"
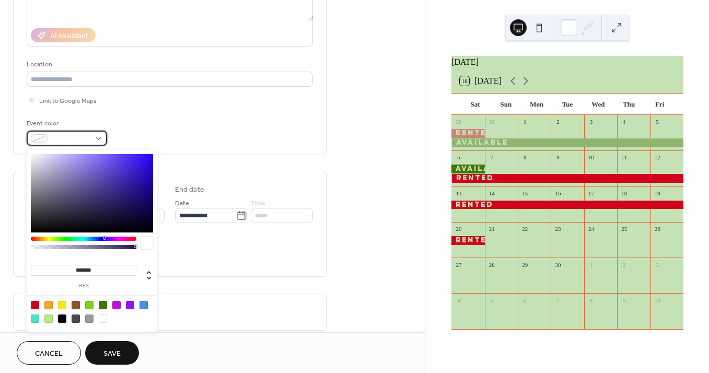
click at [98, 139] on div at bounding box center [67, 138] width 80 height 15
click at [102, 307] on div at bounding box center [103, 305] width 8 height 8
type input "*******"
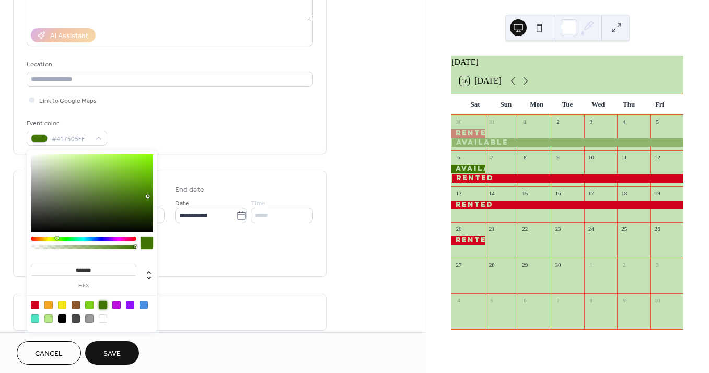
click at [116, 354] on span "Save" at bounding box center [111, 354] width 17 height 11
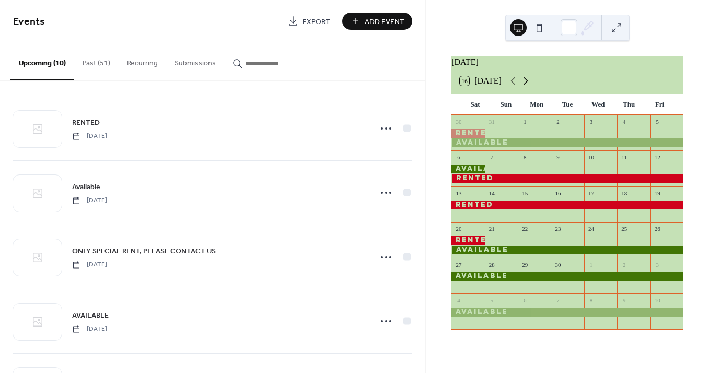
click at [527, 85] on icon at bounding box center [526, 81] width 13 height 13
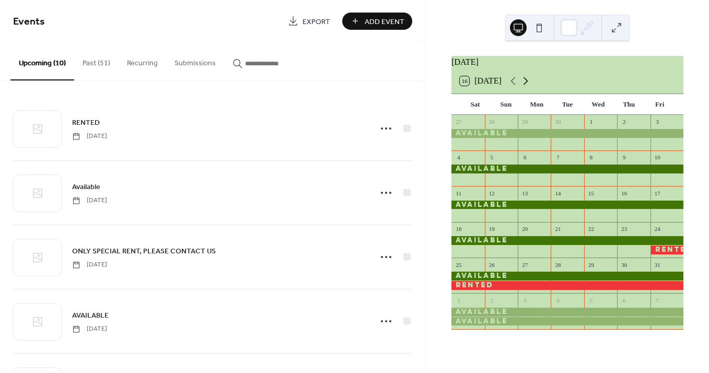
click at [527, 85] on icon at bounding box center [526, 81] width 13 height 13
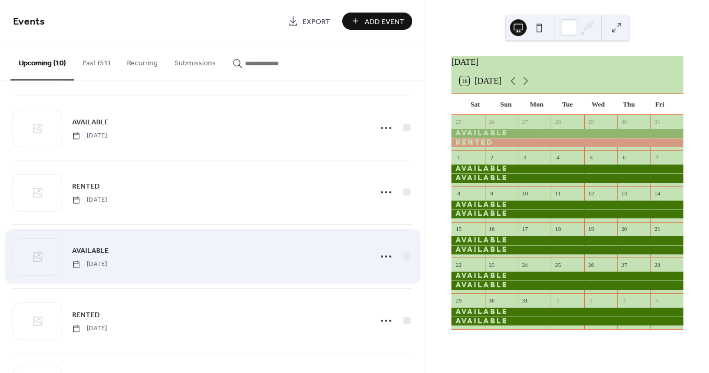
scroll to position [201, 0]
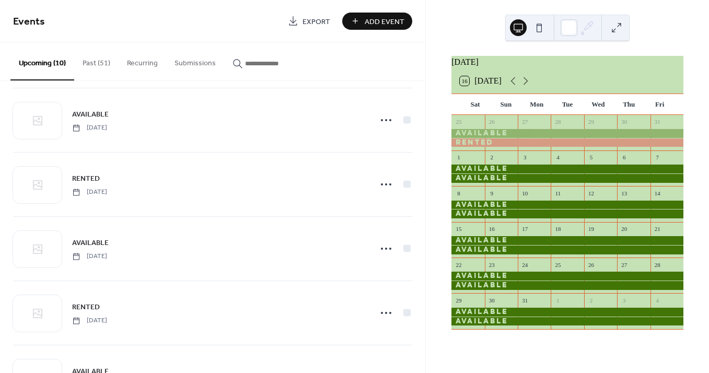
click at [523, 173] on div at bounding box center [568, 169] width 232 height 9
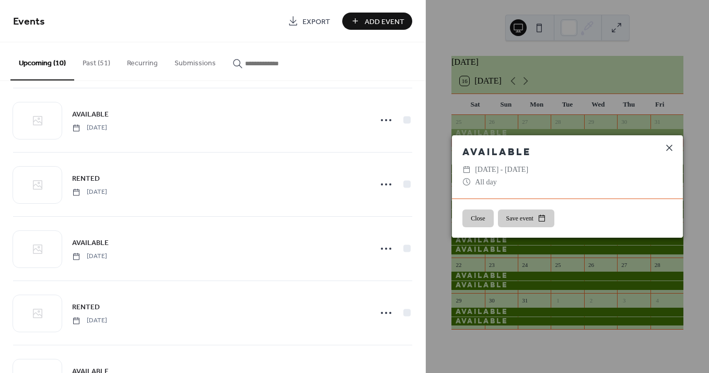
click at [670, 146] on icon at bounding box center [669, 148] width 13 height 13
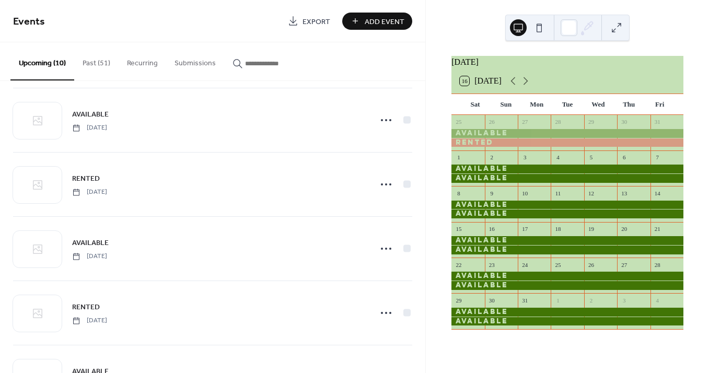
click at [504, 183] on div at bounding box center [568, 178] width 232 height 9
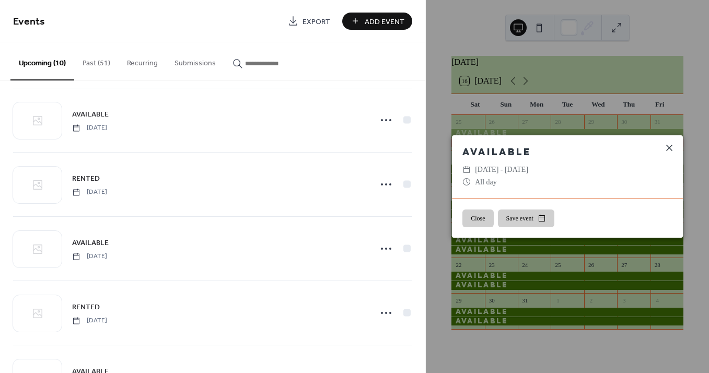
click at [670, 145] on icon at bounding box center [669, 148] width 13 height 13
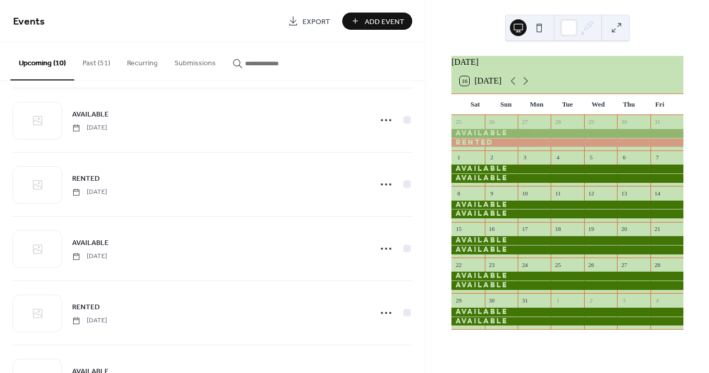
click at [566, 172] on div at bounding box center [568, 169] width 232 height 9
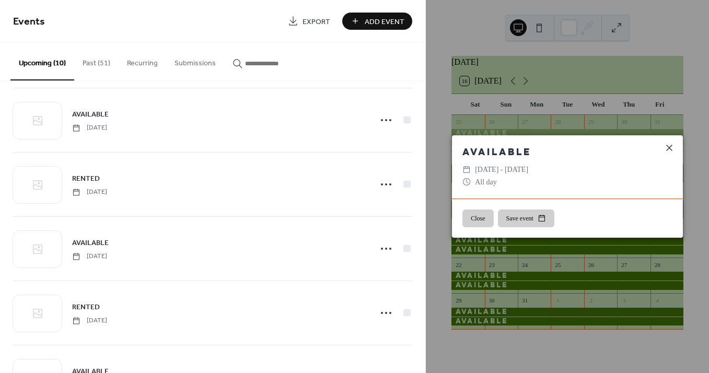
click at [669, 145] on icon at bounding box center [669, 148] width 13 height 13
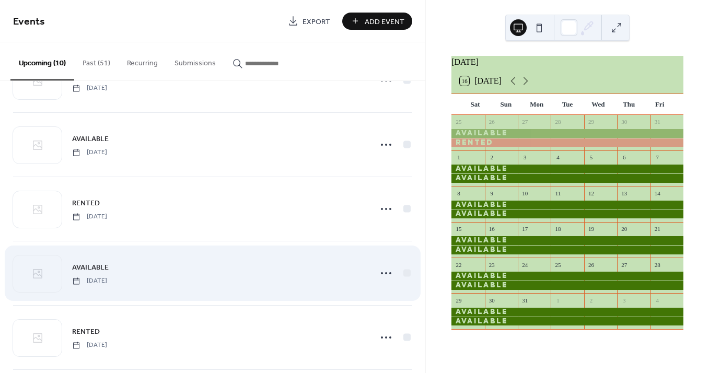
scroll to position [319, 0]
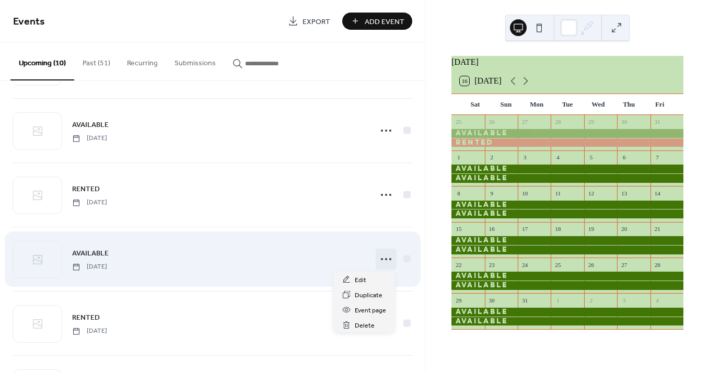
click at [384, 258] on icon at bounding box center [386, 259] width 17 height 17
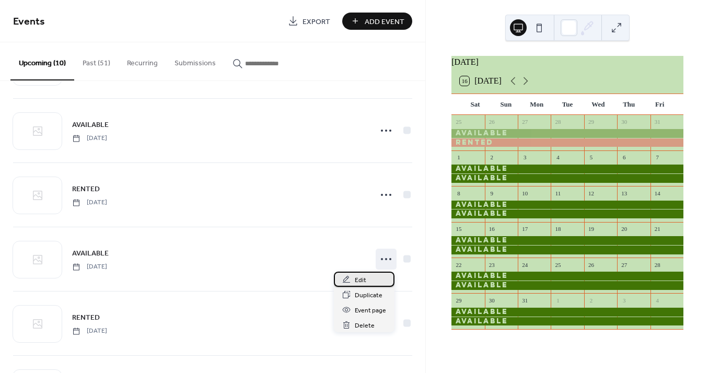
click at [365, 281] on span "Edit" at bounding box center [360, 280] width 11 height 11
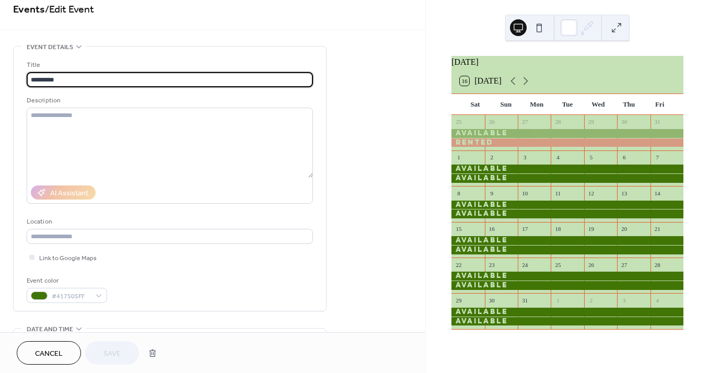
scroll to position [10, 0]
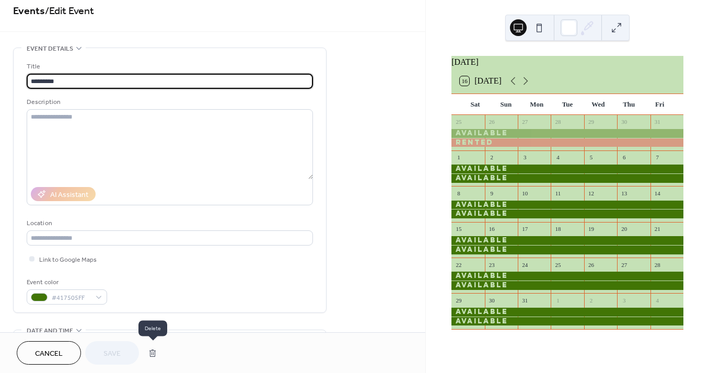
click at [152, 351] on button "button" at bounding box center [152, 353] width 19 height 21
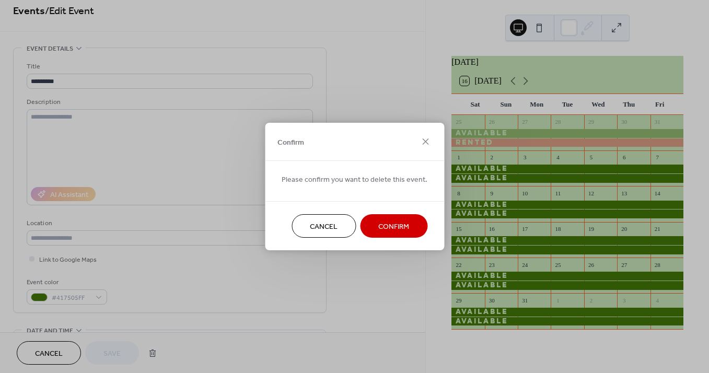
click at [386, 223] on span "Confirm" at bounding box center [393, 227] width 31 height 11
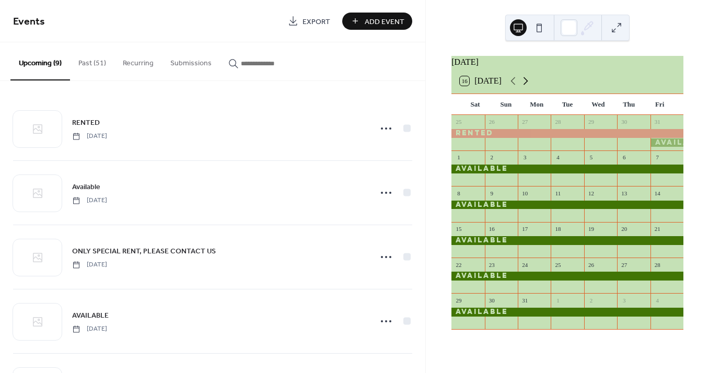
click at [527, 87] on icon at bounding box center [526, 81] width 13 height 13
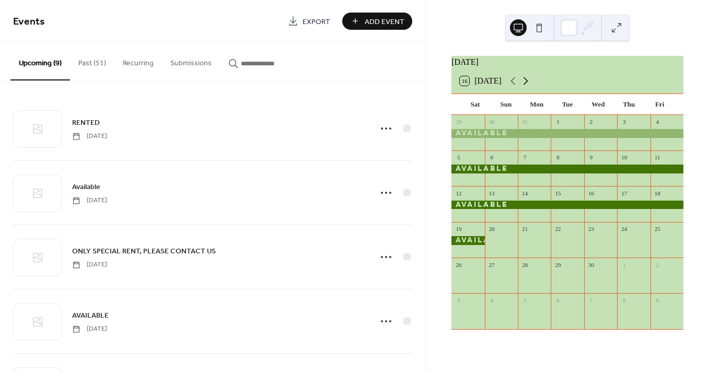
click at [527, 87] on icon at bounding box center [526, 81] width 13 height 13
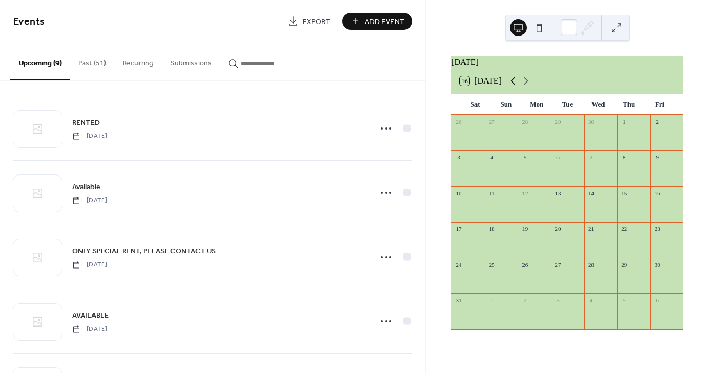
click at [513, 86] on icon at bounding box center [513, 81] width 13 height 13
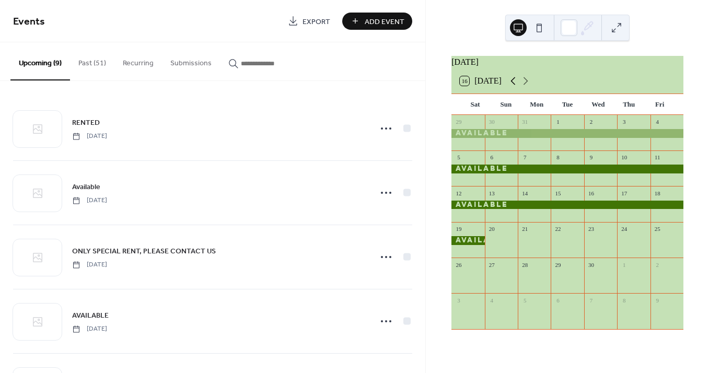
click at [515, 86] on icon at bounding box center [513, 81] width 13 height 13
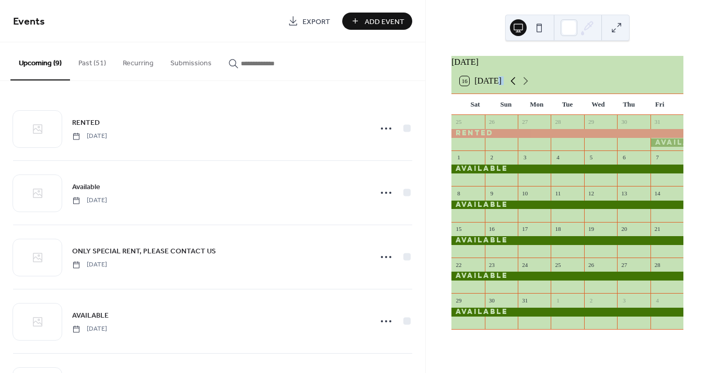
click at [515, 86] on icon at bounding box center [513, 81] width 13 height 13
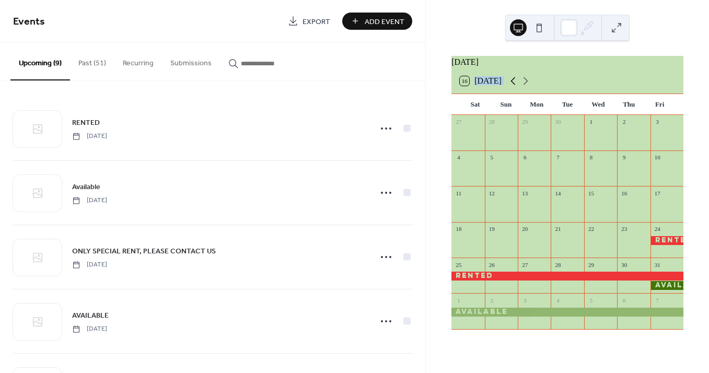
click at [515, 86] on icon at bounding box center [513, 81] width 13 height 13
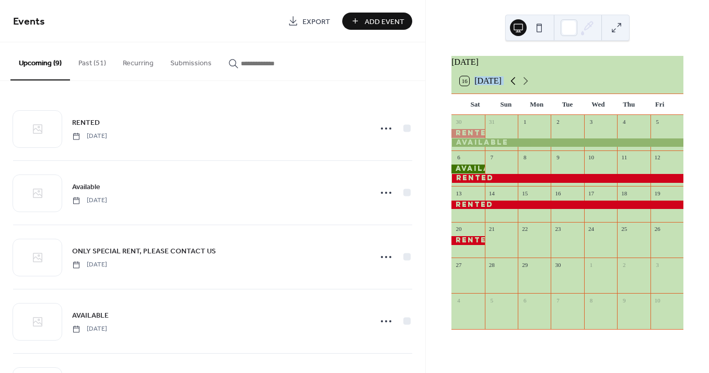
click at [515, 86] on icon at bounding box center [513, 81] width 13 height 13
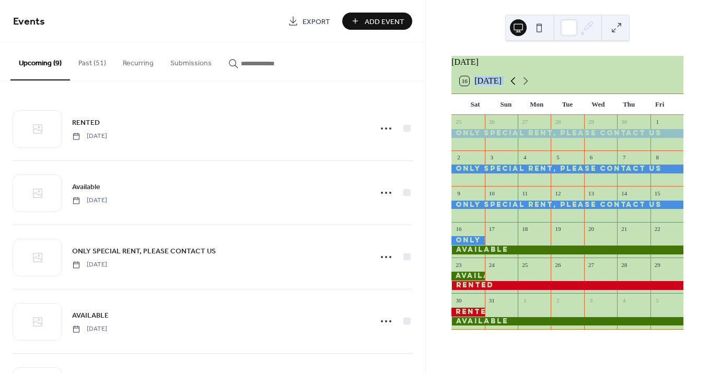
click at [515, 86] on icon at bounding box center [513, 81] width 13 height 13
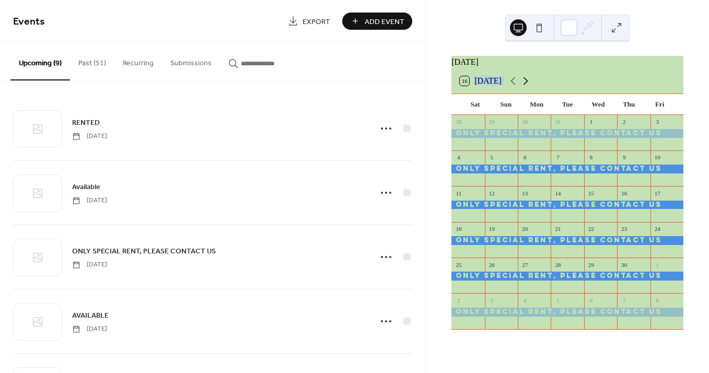
click at [526, 87] on icon at bounding box center [526, 81] width 13 height 13
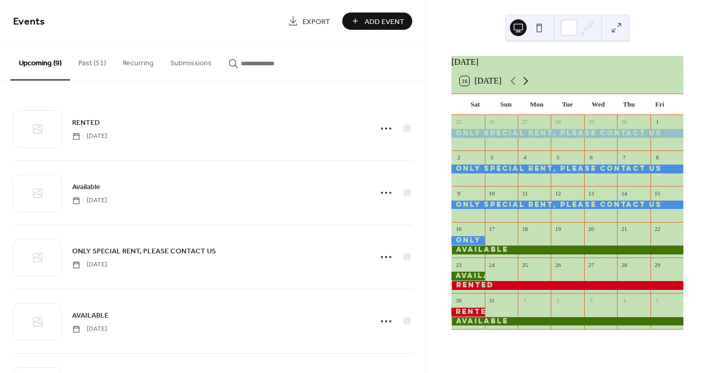
click at [526, 87] on icon at bounding box center [526, 81] width 13 height 13
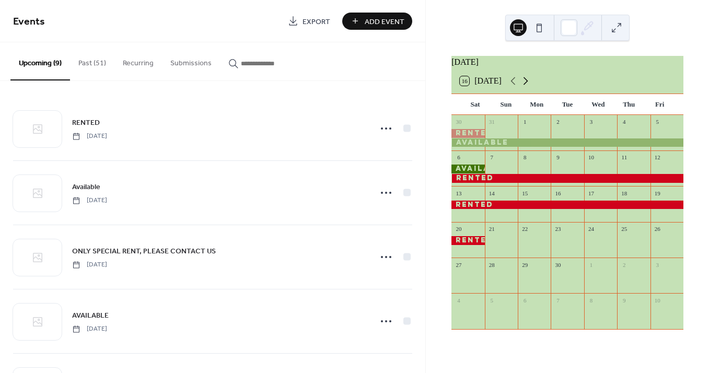
click at [526, 86] on icon at bounding box center [526, 81] width 13 height 13
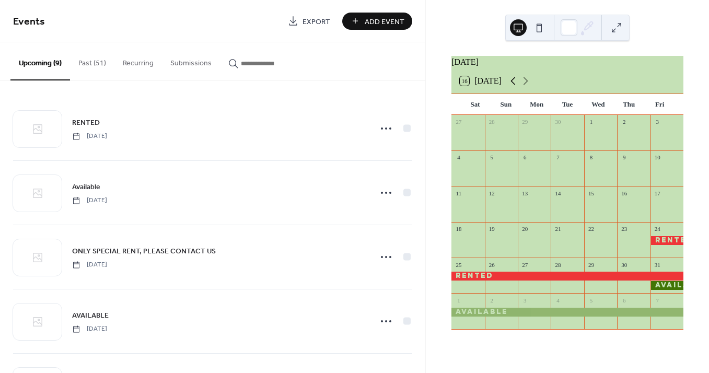
click at [514, 87] on icon at bounding box center [513, 81] width 13 height 13
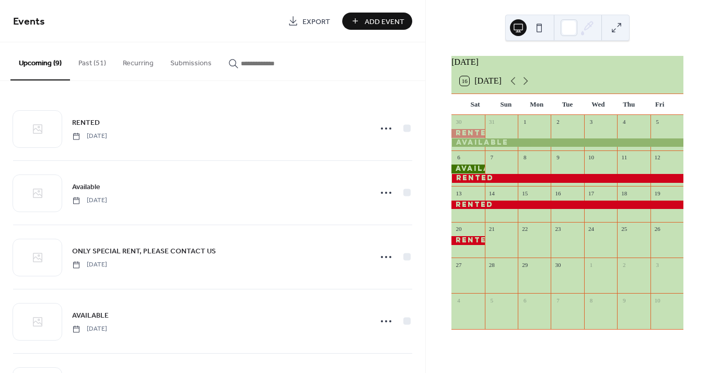
click at [384, 22] on span "Add Event" at bounding box center [385, 21] width 40 height 11
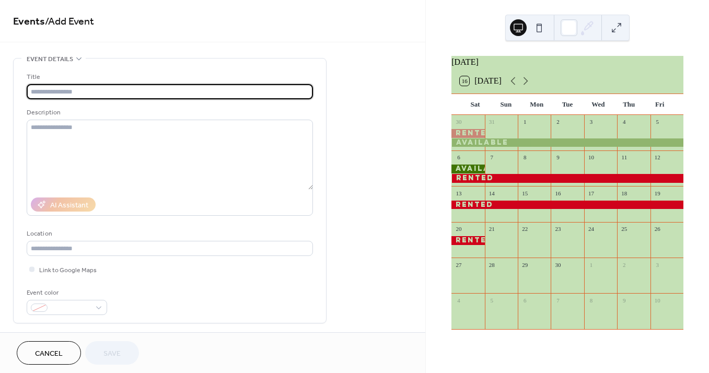
click at [70, 91] on input "text" at bounding box center [170, 91] width 286 height 15
type input "*********"
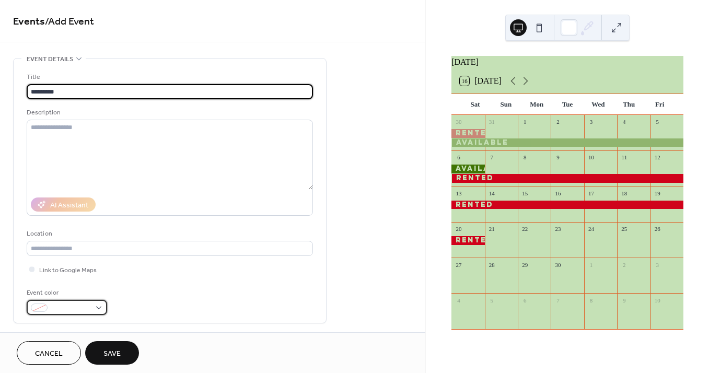
click at [73, 308] on span at bounding box center [71, 308] width 39 height 11
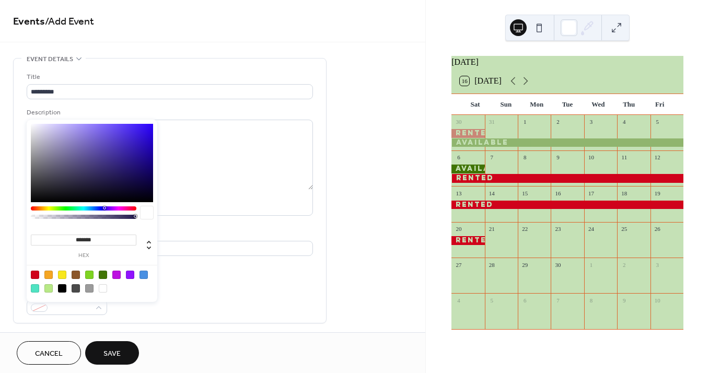
click at [102, 274] on div at bounding box center [103, 275] width 8 height 8
type input "*******"
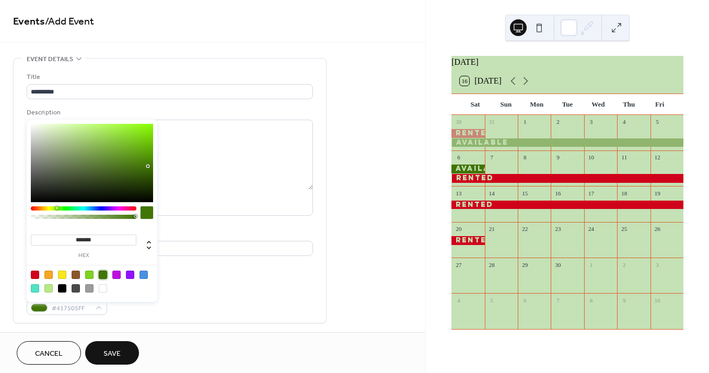
click at [241, 271] on div "Link to Google Maps" at bounding box center [170, 269] width 286 height 11
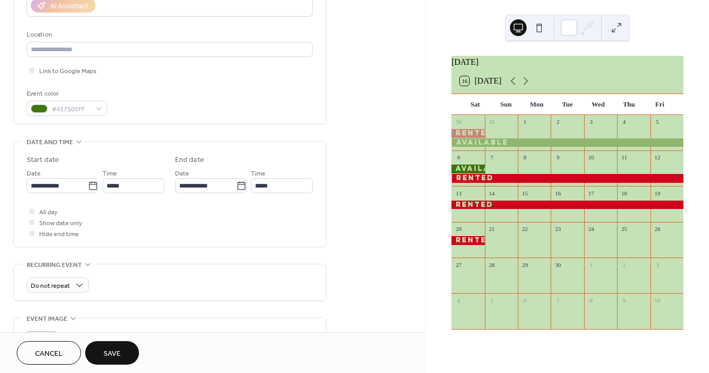
scroll to position [220, 0]
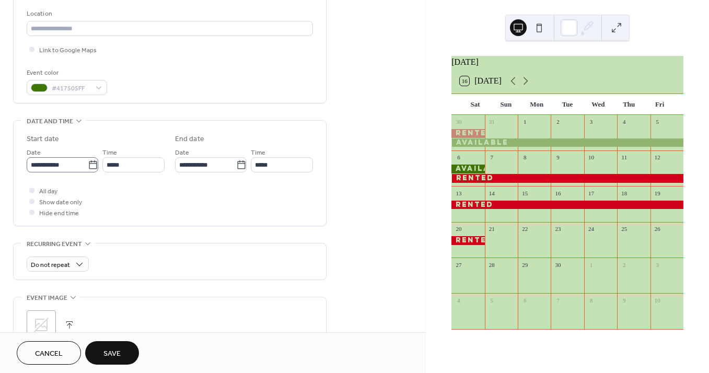
click at [91, 164] on icon at bounding box center [93, 164] width 8 height 8
click at [88, 164] on input "**********" at bounding box center [57, 164] width 61 height 15
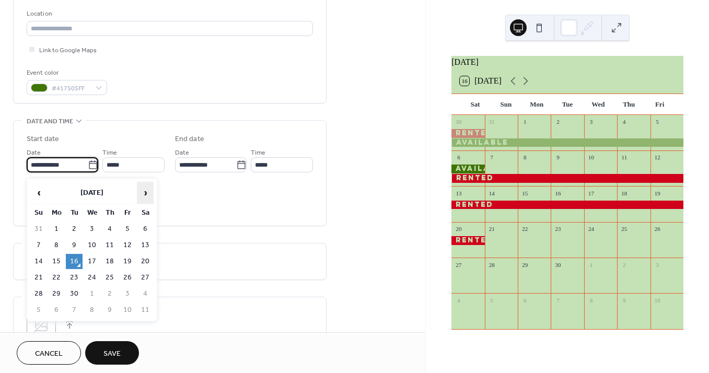
click at [145, 192] on span "›" at bounding box center [145, 192] width 16 height 21
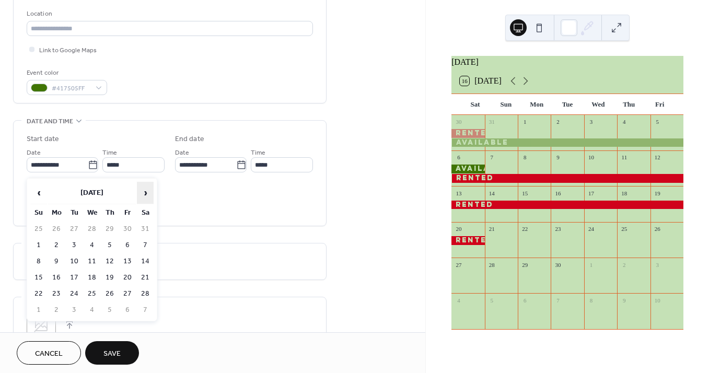
click at [145, 192] on span "›" at bounding box center [145, 192] width 16 height 21
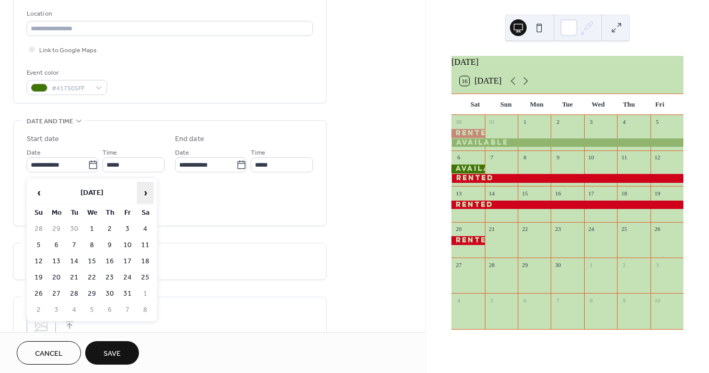
click at [145, 192] on span "›" at bounding box center [145, 192] width 16 height 21
click at [35, 191] on span "‹" at bounding box center [39, 192] width 16 height 21
click at [146, 259] on td "20" at bounding box center [145, 261] width 17 height 15
type input "**********"
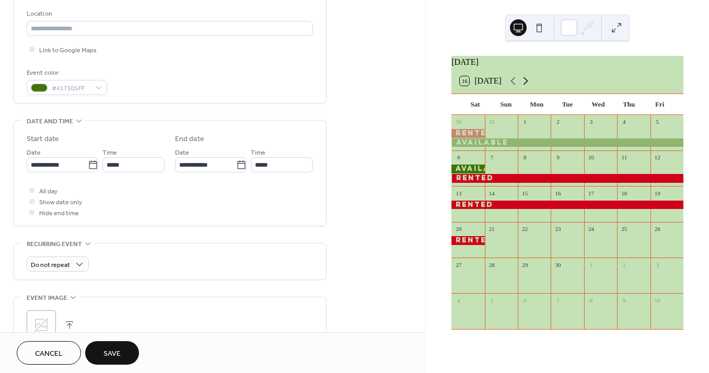
click at [526, 87] on icon at bounding box center [526, 81] width 13 height 13
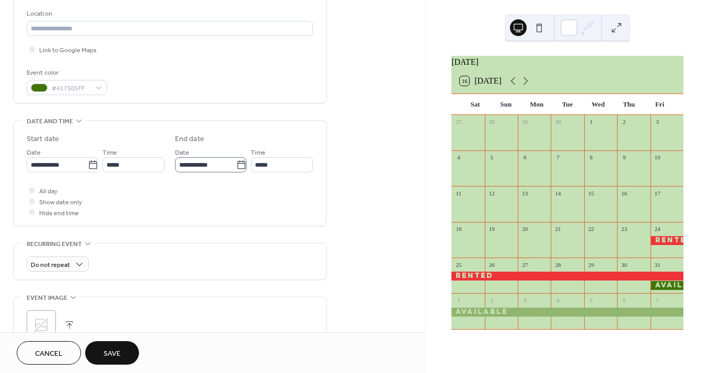
click at [239, 165] on icon at bounding box center [241, 165] width 10 height 10
click at [236, 165] on input "**********" at bounding box center [205, 164] width 61 height 15
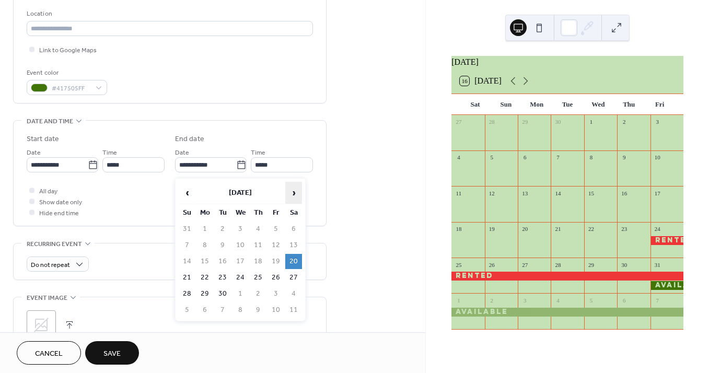
click at [293, 189] on span "›" at bounding box center [294, 192] width 16 height 21
click at [276, 276] on td "24" at bounding box center [276, 277] width 17 height 15
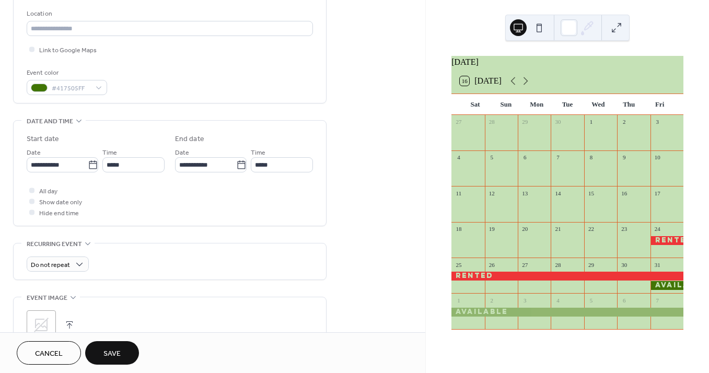
type input "**********"
click at [32, 192] on div at bounding box center [31, 190] width 5 height 5
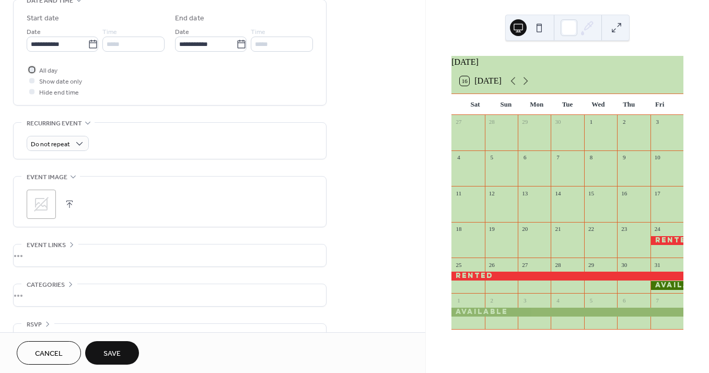
scroll to position [343, 0]
click at [118, 352] on span "Save" at bounding box center [111, 354] width 17 height 11
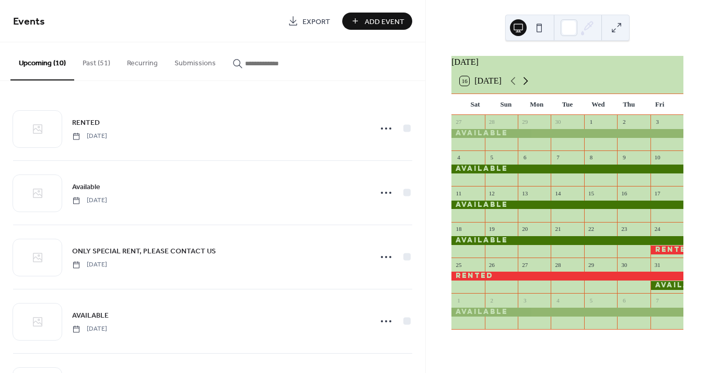
click at [528, 86] on icon at bounding box center [526, 81] width 13 height 13
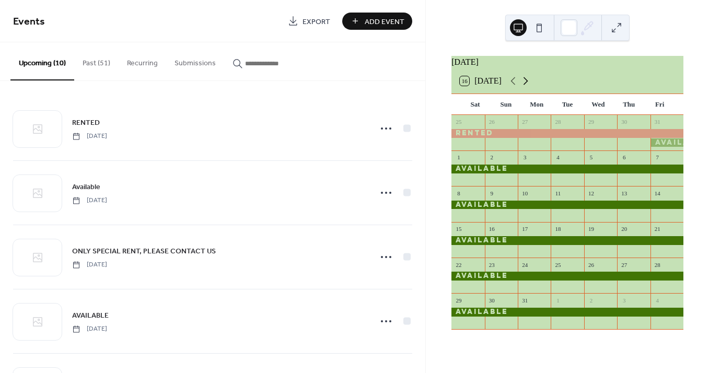
click at [528, 86] on icon at bounding box center [526, 81] width 13 height 13
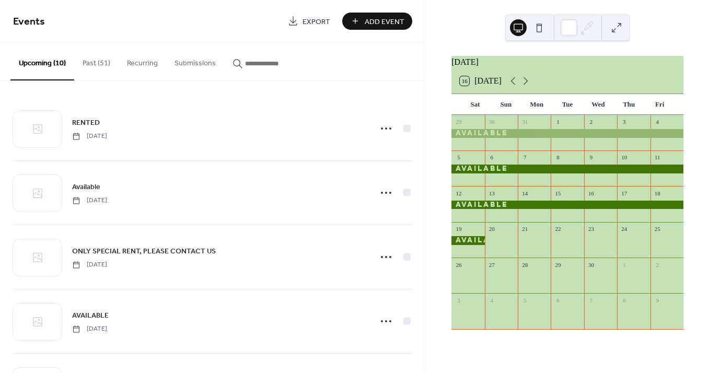
click at [388, 17] on span "Add Event" at bounding box center [385, 21] width 40 height 11
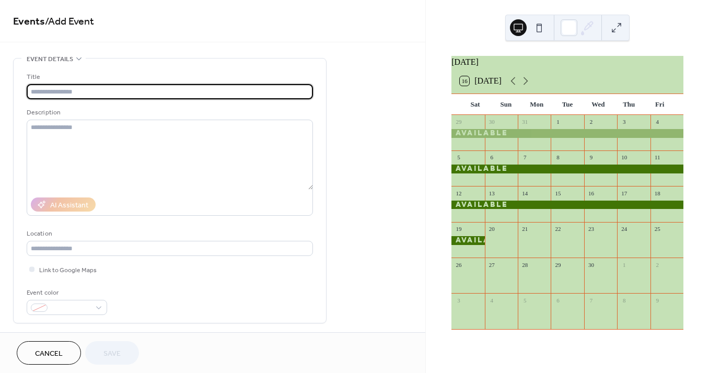
click at [84, 89] on input "text" at bounding box center [170, 91] width 286 height 15
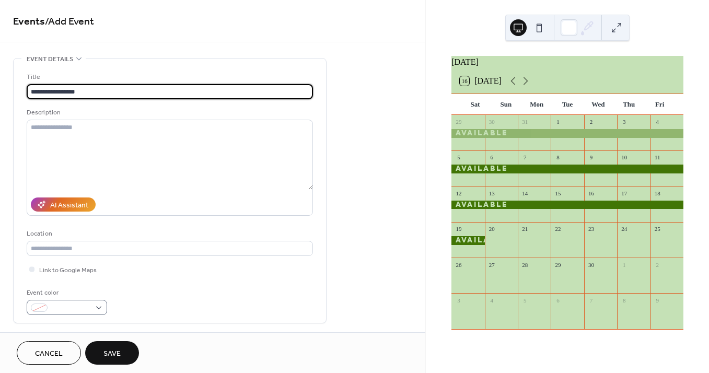
type input "**********"
click at [72, 306] on span at bounding box center [71, 308] width 39 height 11
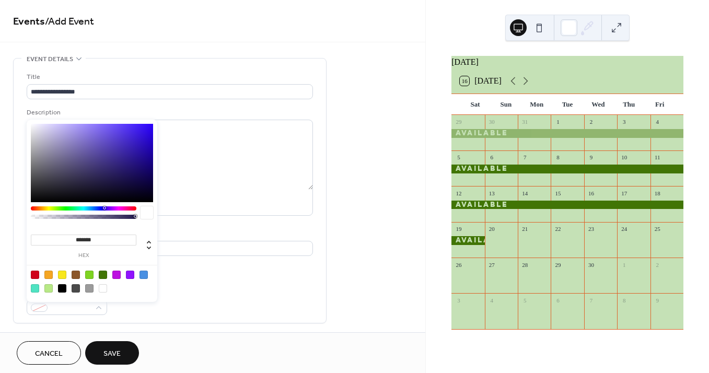
click at [146, 272] on div at bounding box center [144, 275] width 8 height 8
type input "*******"
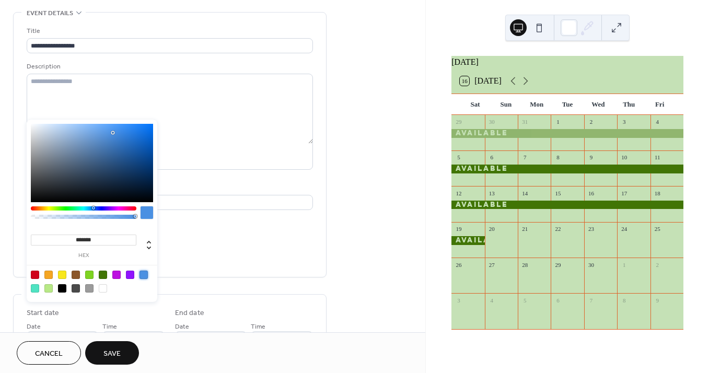
scroll to position [87, 0]
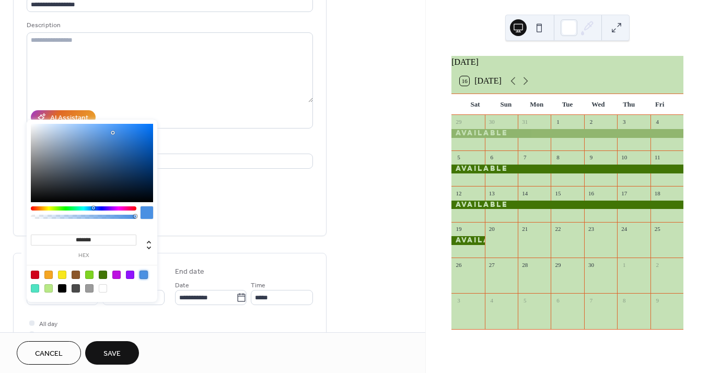
click at [236, 248] on div "**********" at bounding box center [170, 285] width 314 height 629
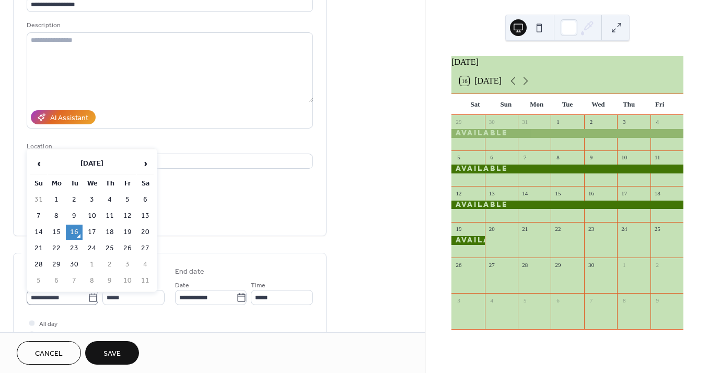
click at [93, 301] on icon at bounding box center [93, 298] width 10 height 10
click at [88, 301] on input "**********" at bounding box center [57, 297] width 61 height 15
click at [149, 167] on span "›" at bounding box center [145, 163] width 16 height 21
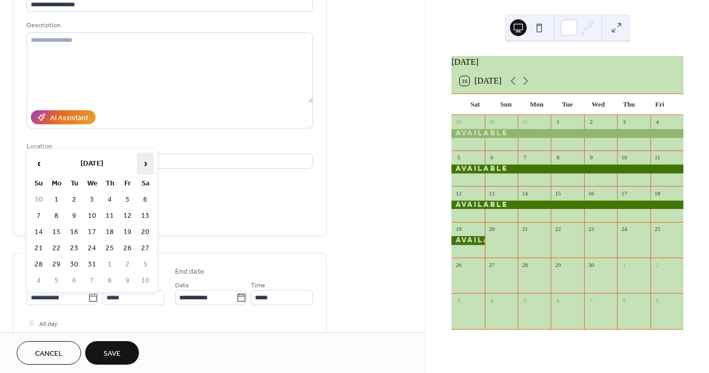
click at [149, 167] on span "›" at bounding box center [145, 163] width 16 height 21
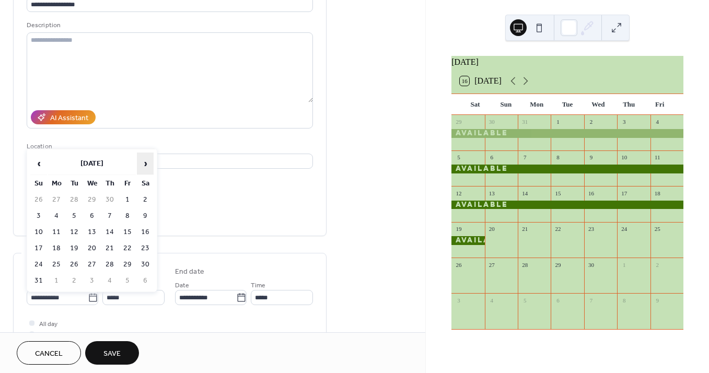
click at [149, 167] on span "›" at bounding box center [145, 163] width 16 height 21
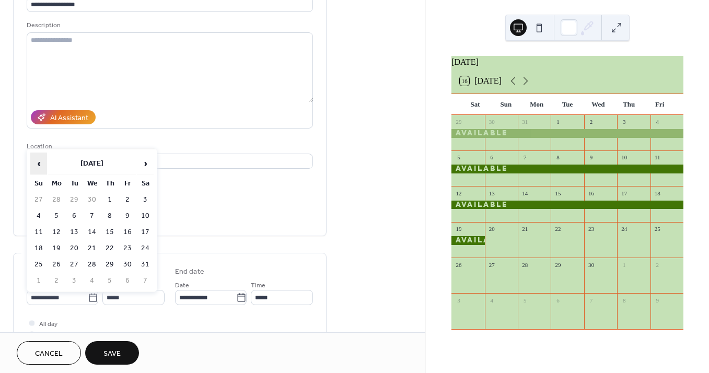
click at [40, 161] on span "‹" at bounding box center [39, 163] width 16 height 21
click at [146, 228] on td "19" at bounding box center [145, 232] width 17 height 15
type input "**********"
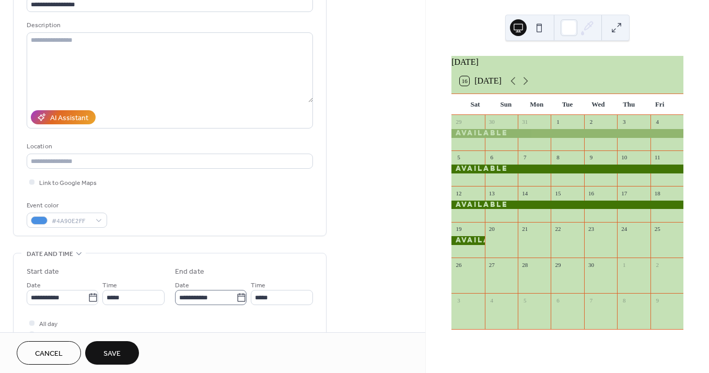
click at [239, 297] on icon at bounding box center [241, 298] width 10 height 10
click at [236, 297] on input "**********" at bounding box center [205, 297] width 61 height 15
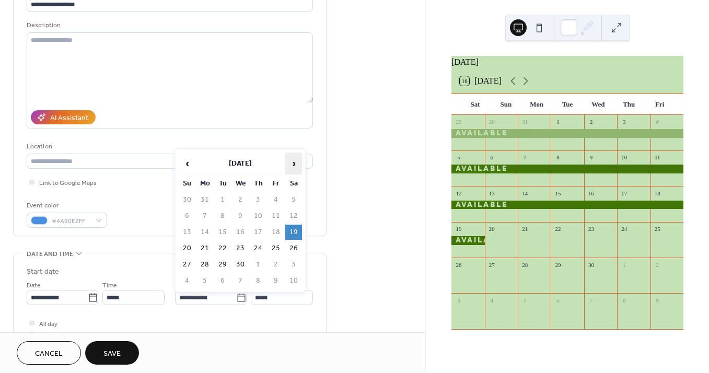
click at [292, 163] on span "›" at bounding box center [294, 163] width 16 height 21
click at [182, 162] on span "‹" at bounding box center [187, 163] width 16 height 21
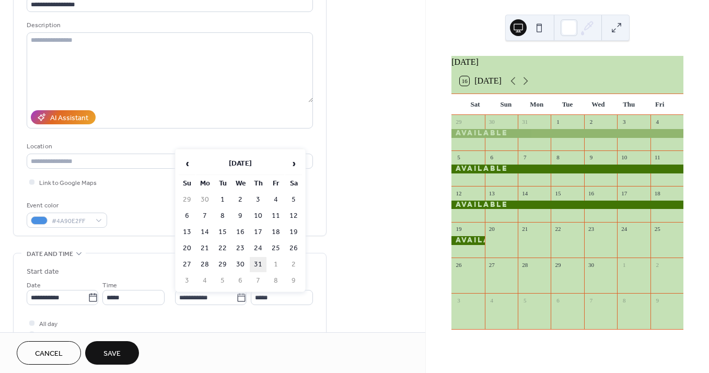
click at [258, 264] on td "31" at bounding box center [258, 264] width 17 height 15
type input "**********"
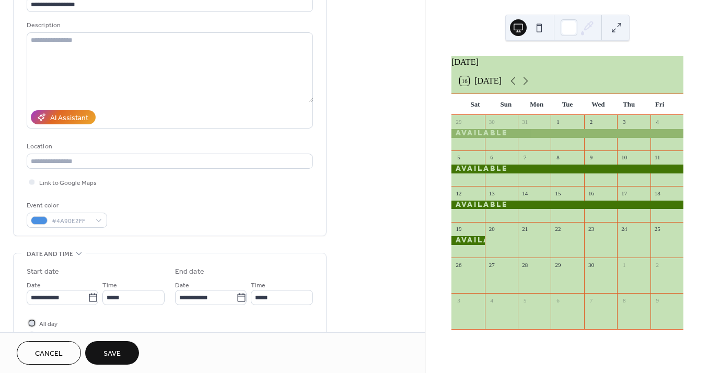
click at [31, 326] on div at bounding box center [31, 322] width 5 height 5
click at [119, 351] on span "Save" at bounding box center [111, 354] width 17 height 11
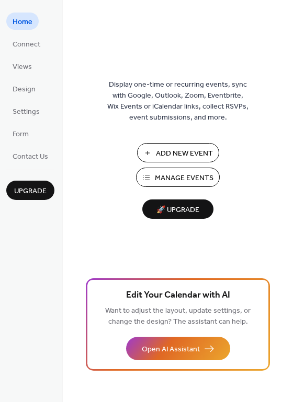
click at [178, 178] on span "Manage Events" at bounding box center [184, 178] width 59 height 11
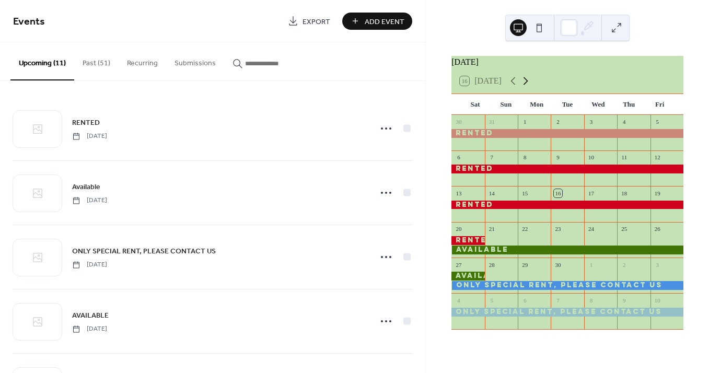
click at [527, 87] on icon at bounding box center [526, 81] width 13 height 13
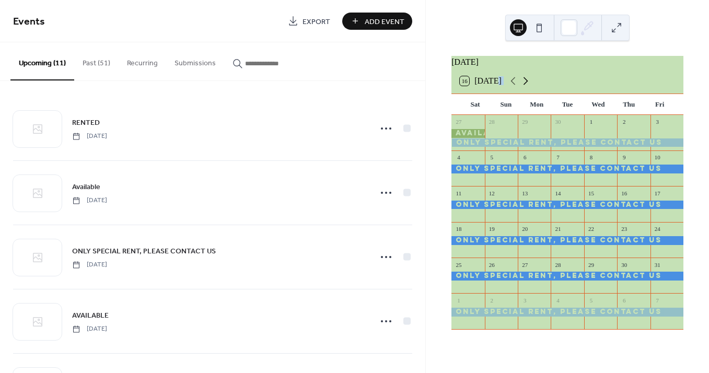
click at [527, 87] on icon at bounding box center [526, 81] width 13 height 13
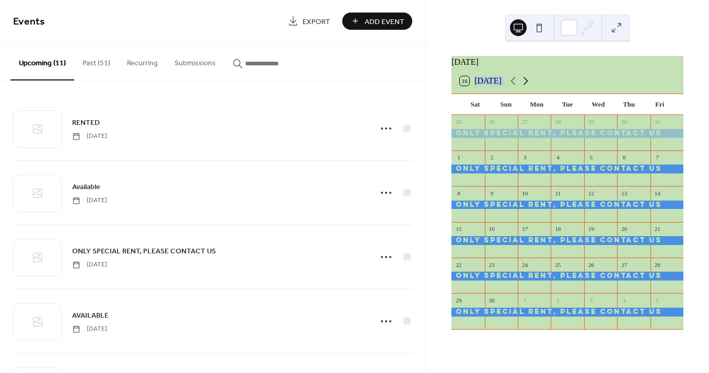
click at [527, 87] on icon at bounding box center [526, 81] width 13 height 13
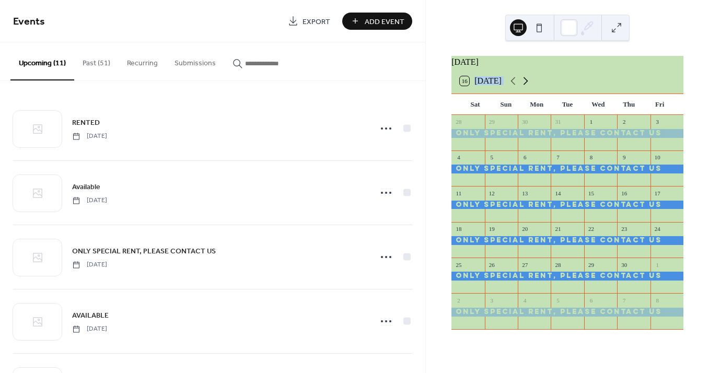
click at [527, 87] on icon at bounding box center [526, 81] width 13 height 13
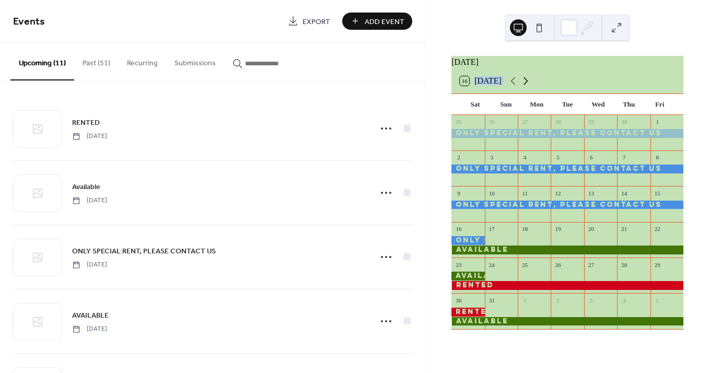
click at [527, 87] on icon at bounding box center [526, 81] width 13 height 13
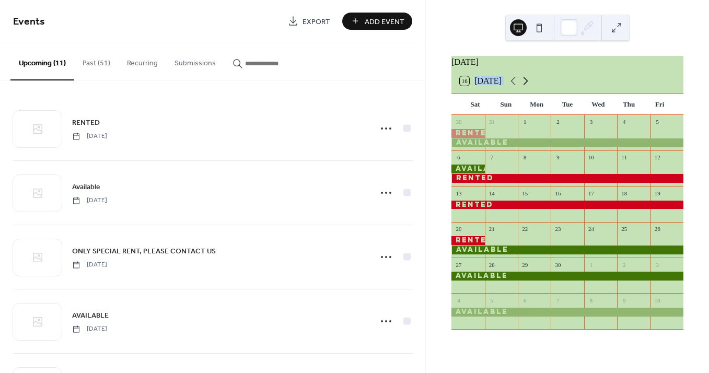
click at [527, 87] on icon at bounding box center [526, 81] width 13 height 13
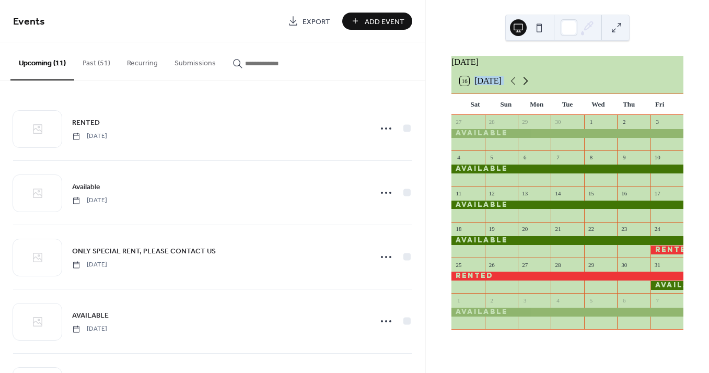
click at [527, 87] on icon at bounding box center [526, 81] width 13 height 13
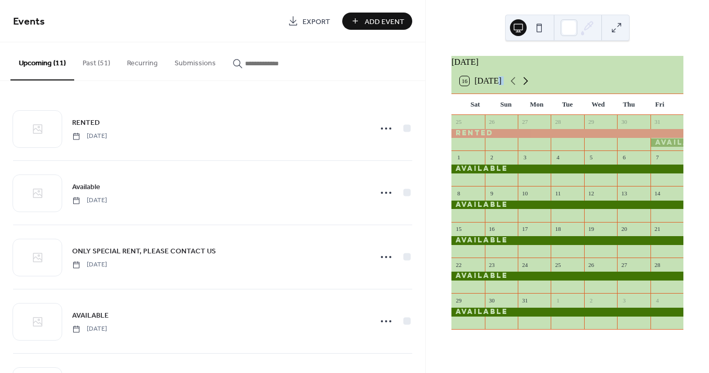
click at [527, 87] on icon at bounding box center [526, 81] width 13 height 13
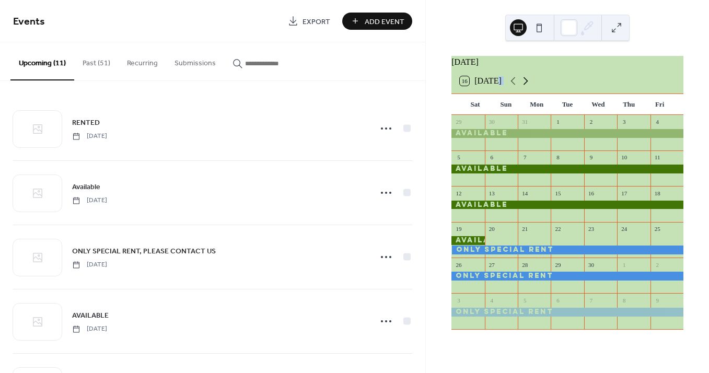
click at [527, 87] on icon at bounding box center [526, 81] width 13 height 13
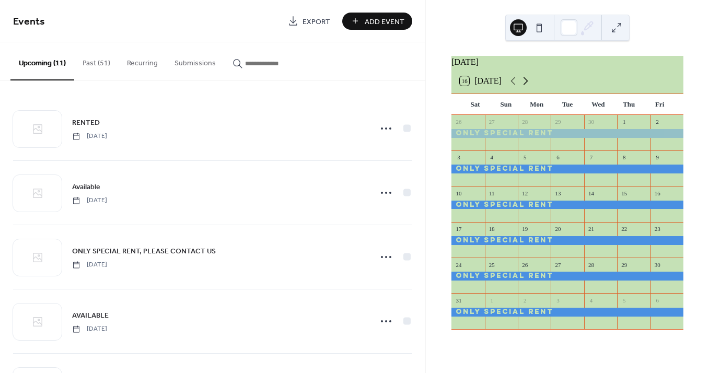
click at [527, 87] on icon at bounding box center [526, 81] width 13 height 13
click at [513, 85] on icon at bounding box center [513, 81] width 13 height 13
click at [514, 85] on icon at bounding box center [513, 81] width 5 height 8
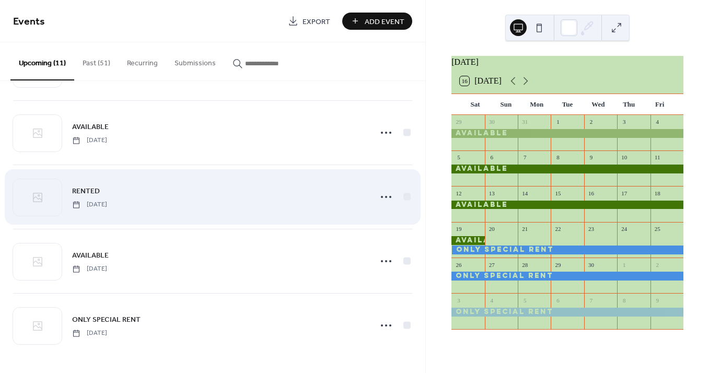
scroll to position [446, 0]
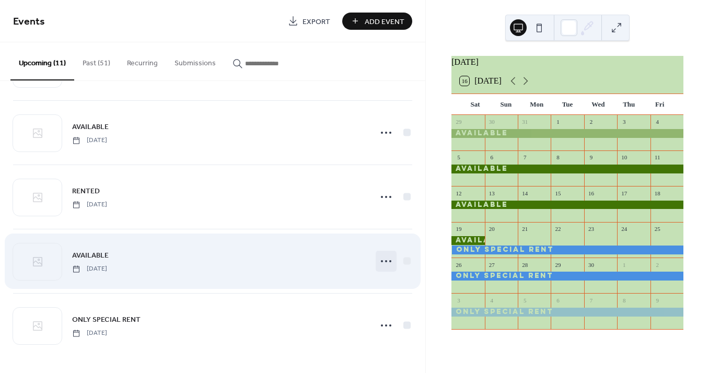
click at [385, 261] on circle at bounding box center [386, 261] width 2 height 2
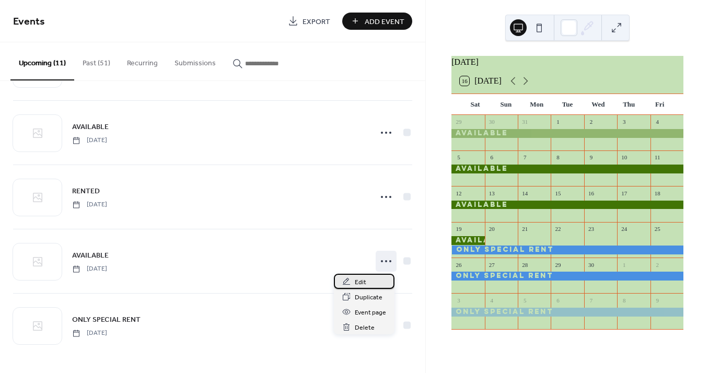
click at [366, 281] on div "Edit" at bounding box center [364, 281] width 61 height 15
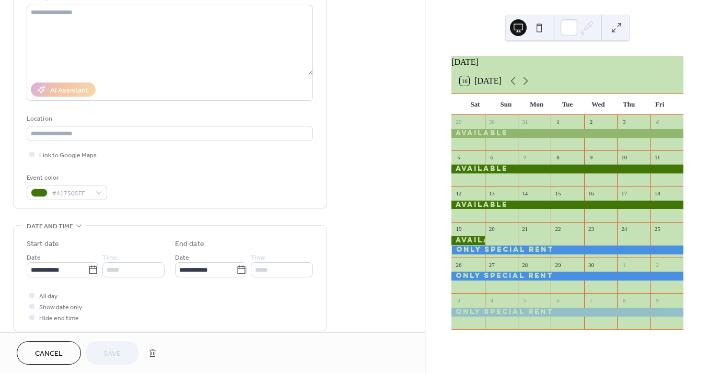
scroll to position [120, 0]
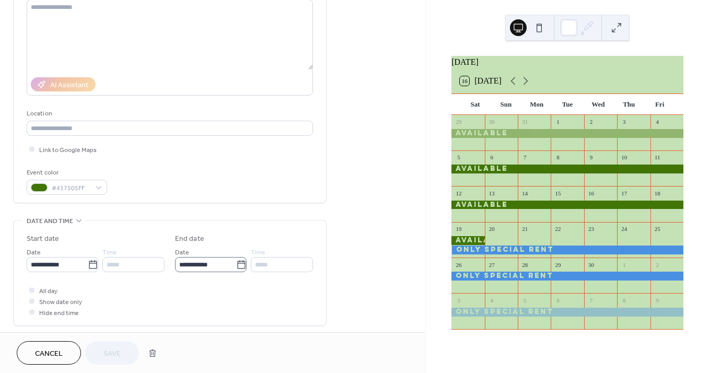
click at [238, 268] on icon at bounding box center [241, 265] width 10 height 10
click at [236, 268] on input "**********" at bounding box center [205, 264] width 61 height 15
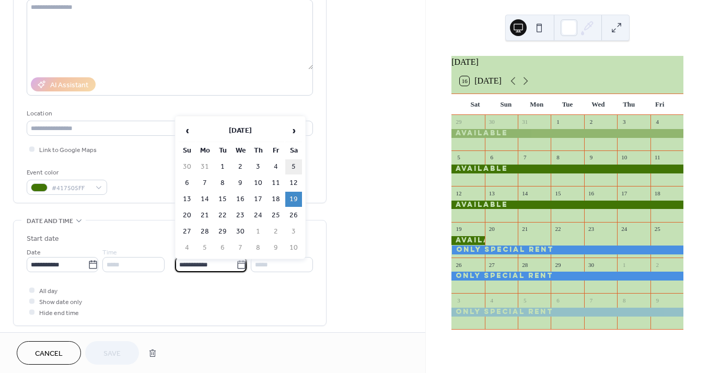
click at [294, 166] on td "5" at bounding box center [293, 166] width 17 height 15
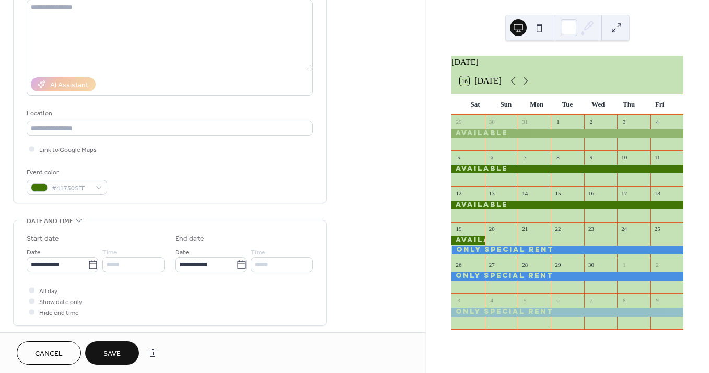
type input "**********"
click at [117, 351] on span "Save" at bounding box center [111, 354] width 17 height 11
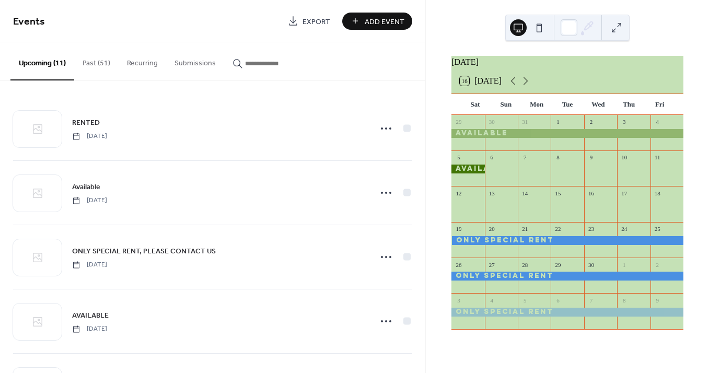
click at [390, 18] on span "Add Event" at bounding box center [385, 21] width 40 height 11
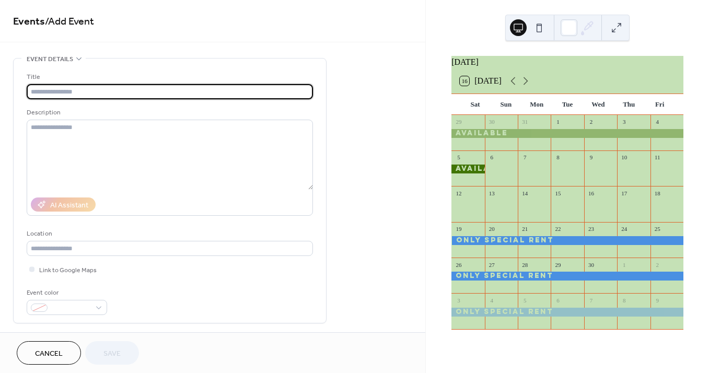
click at [50, 92] on input "text" at bounding box center [170, 91] width 286 height 15
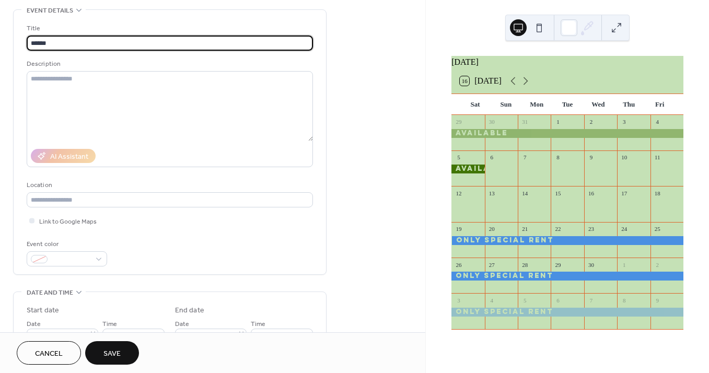
scroll to position [49, 0]
type input "******"
click at [99, 257] on div at bounding box center [67, 258] width 80 height 15
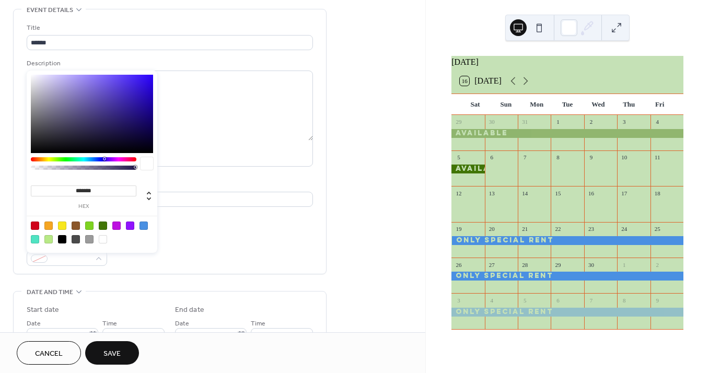
click at [33, 225] on div at bounding box center [35, 226] width 8 height 8
type input "*******"
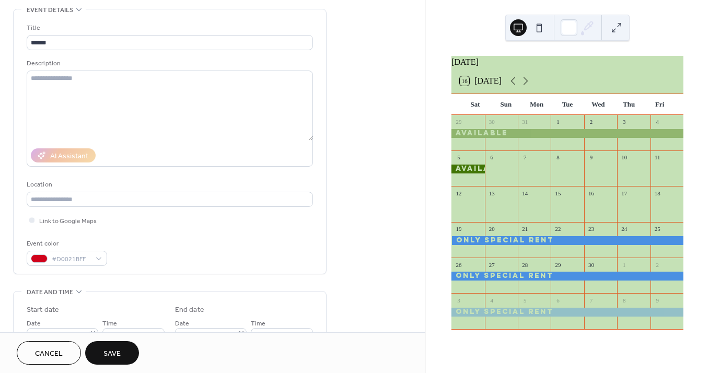
click at [195, 234] on div "Title ****** Description AI Assistant Location Link to Google Maps Event color …" at bounding box center [170, 144] width 286 height 244
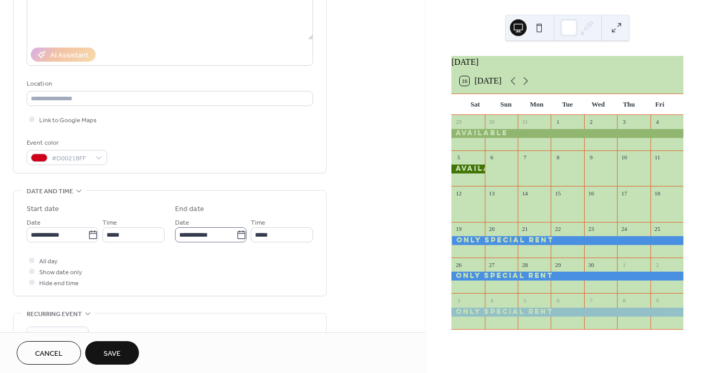
scroll to position [165, 0]
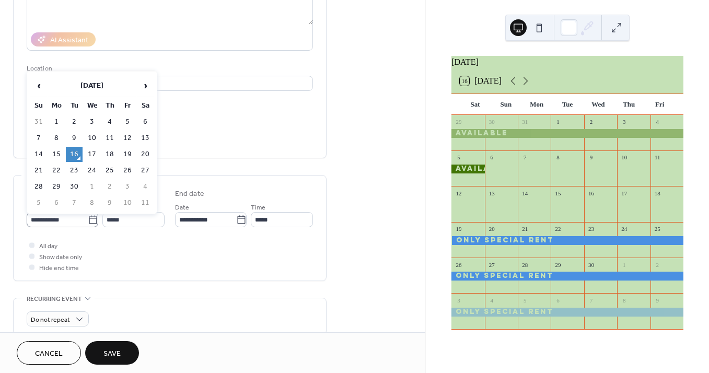
click at [89, 223] on icon at bounding box center [93, 220] width 10 height 10
click at [88, 223] on input "**********" at bounding box center [57, 219] width 61 height 15
click at [147, 85] on span "›" at bounding box center [145, 85] width 16 height 21
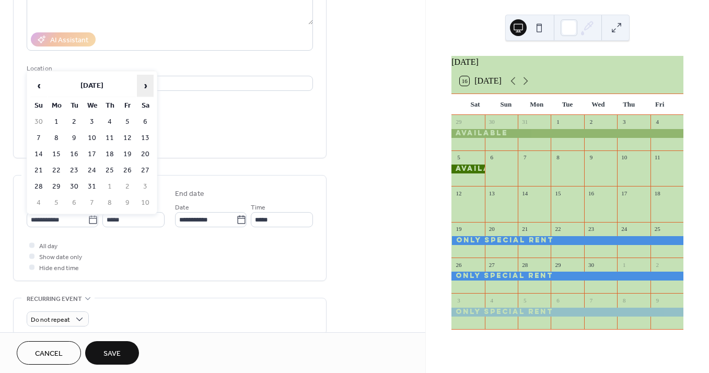
click at [147, 85] on span "›" at bounding box center [145, 85] width 16 height 21
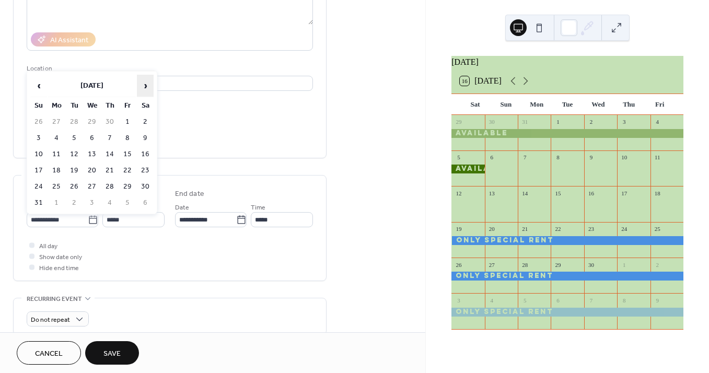
click at [147, 85] on span "›" at bounding box center [145, 85] width 16 height 21
click at [146, 121] on td "5" at bounding box center [145, 121] width 17 height 15
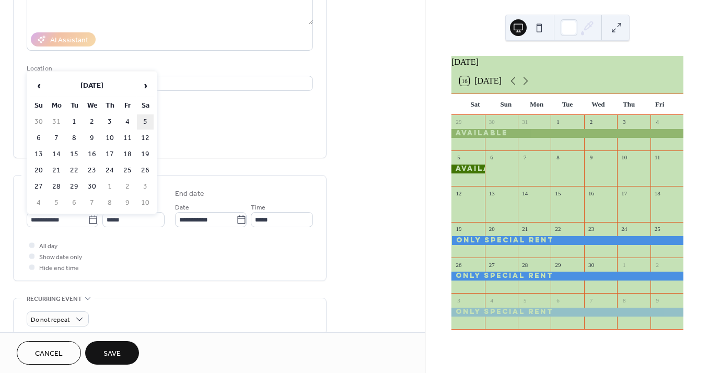
type input "**********"
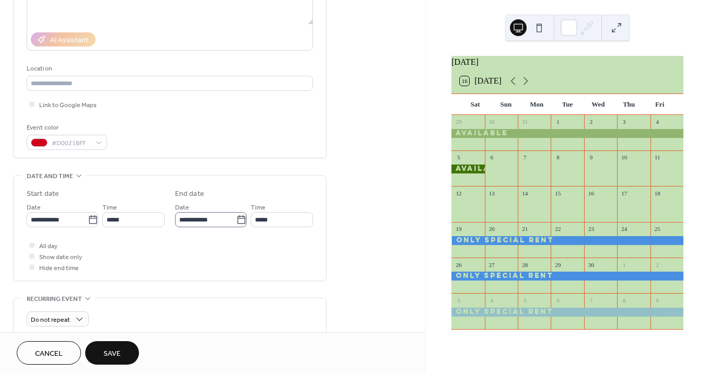
click at [239, 224] on icon at bounding box center [241, 220] width 10 height 10
click at [236, 224] on input "**********" at bounding box center [205, 219] width 61 height 15
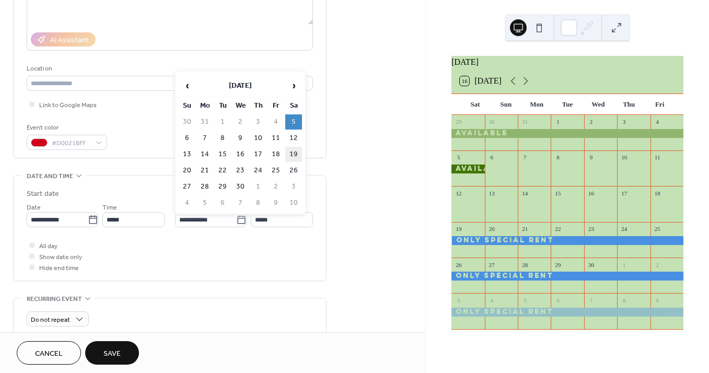
click at [295, 151] on td "19" at bounding box center [293, 154] width 17 height 15
type input "**********"
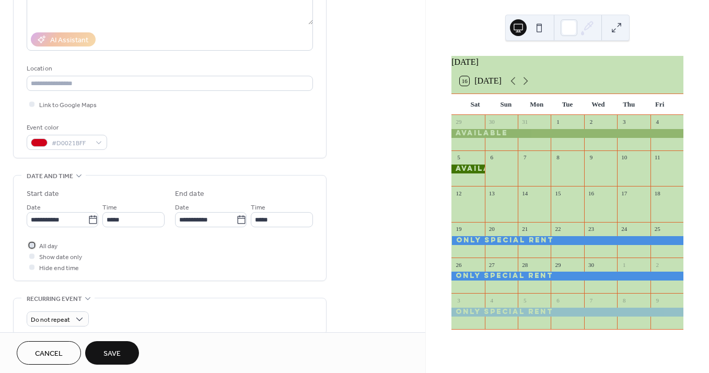
click at [32, 247] on div at bounding box center [31, 245] width 5 height 5
click at [119, 352] on span "Save" at bounding box center [111, 354] width 17 height 11
